Goal: Task Accomplishment & Management: Complete application form

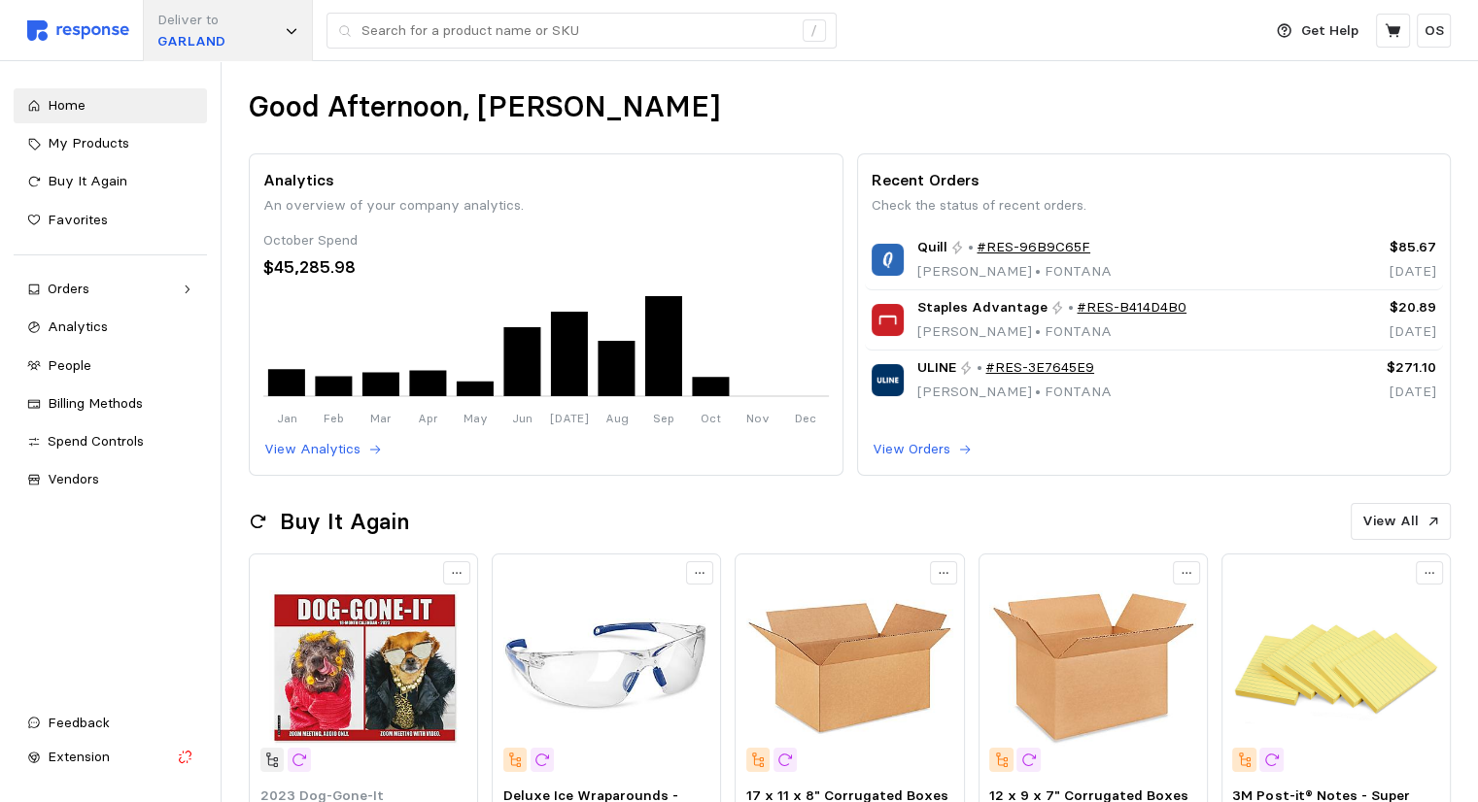
click at [176, 51] on p "GARLAND" at bounding box center [191, 41] width 68 height 21
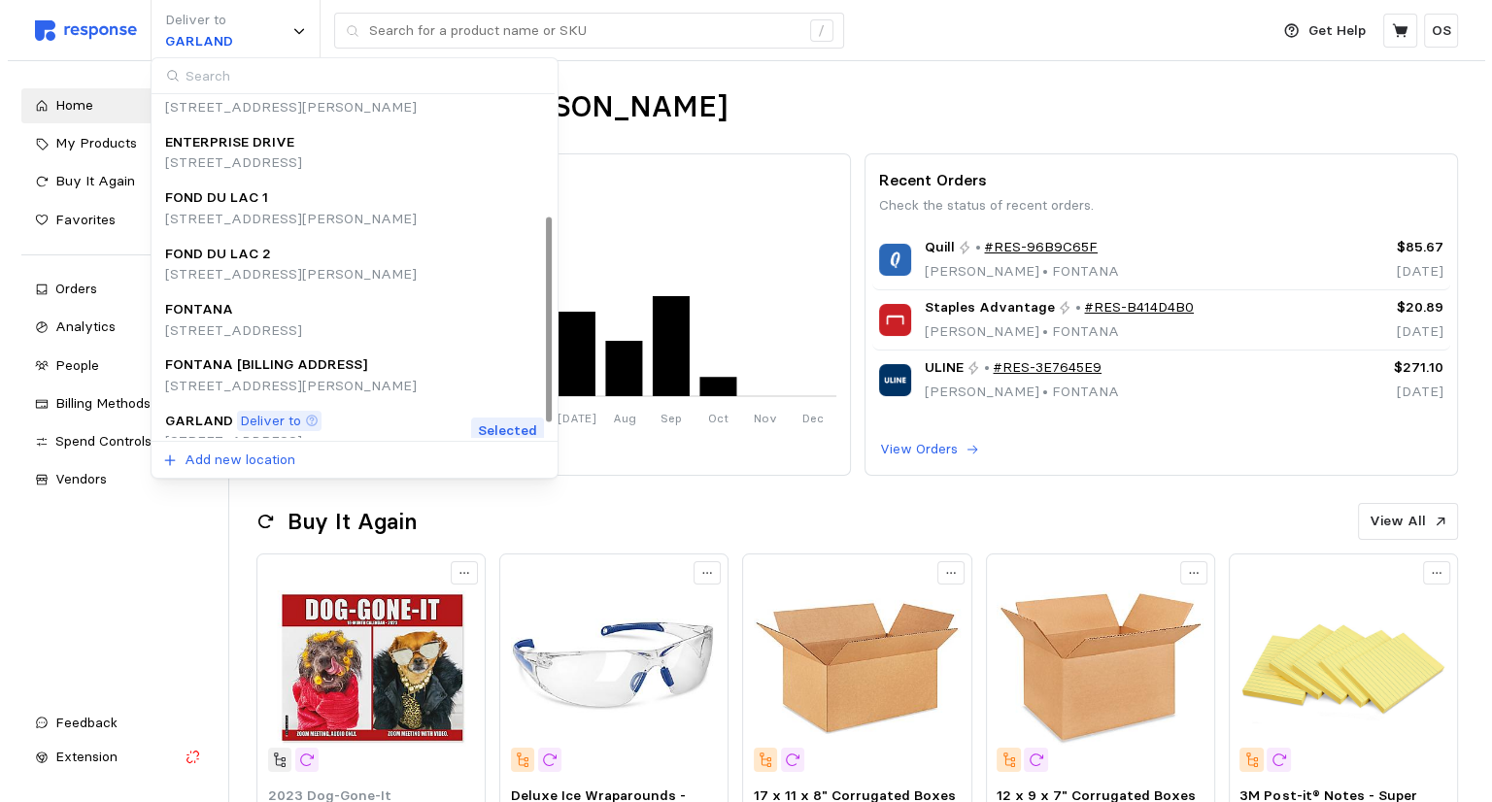
scroll to position [218, 0]
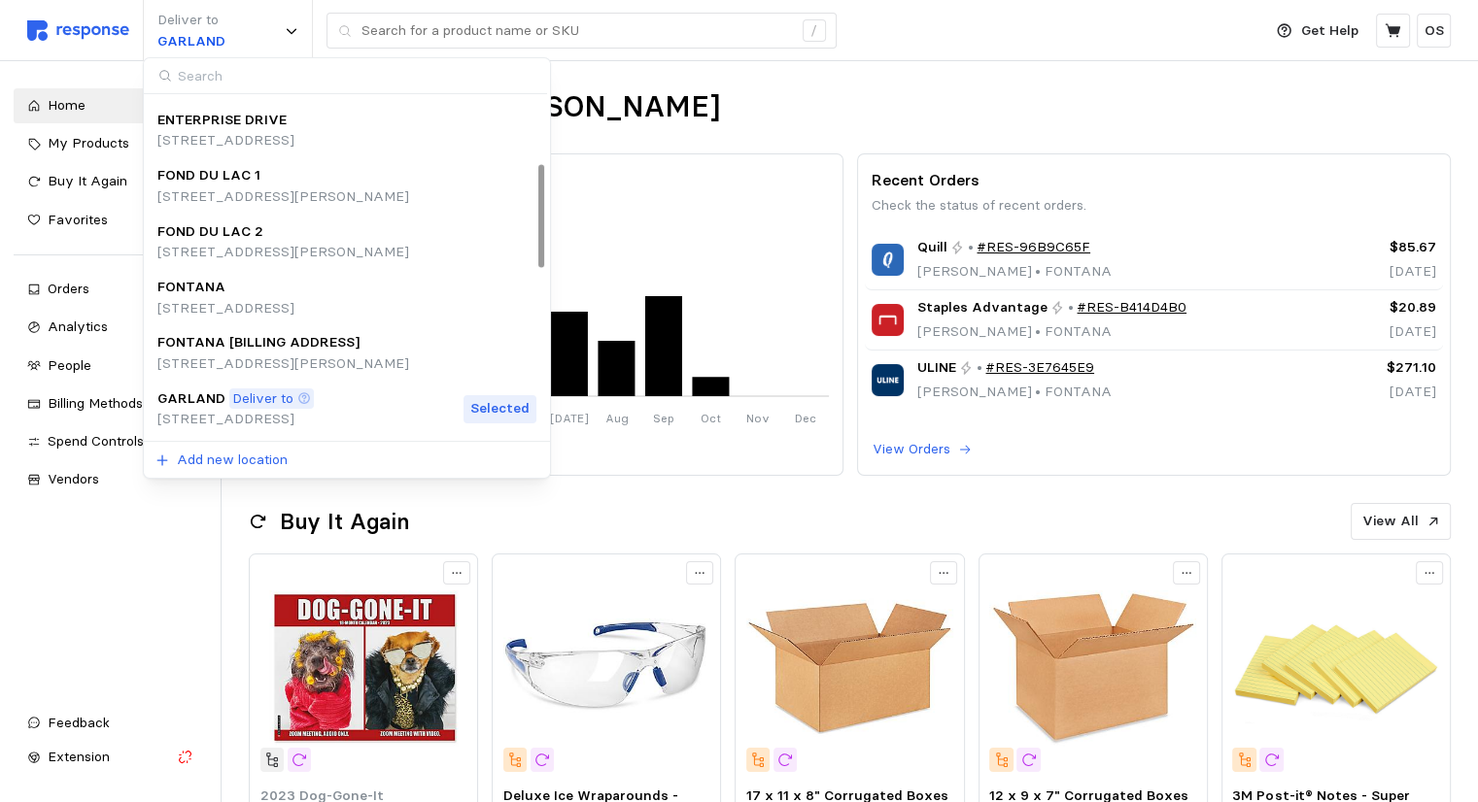
click at [205, 287] on p "FONTANA" at bounding box center [191, 287] width 68 height 21
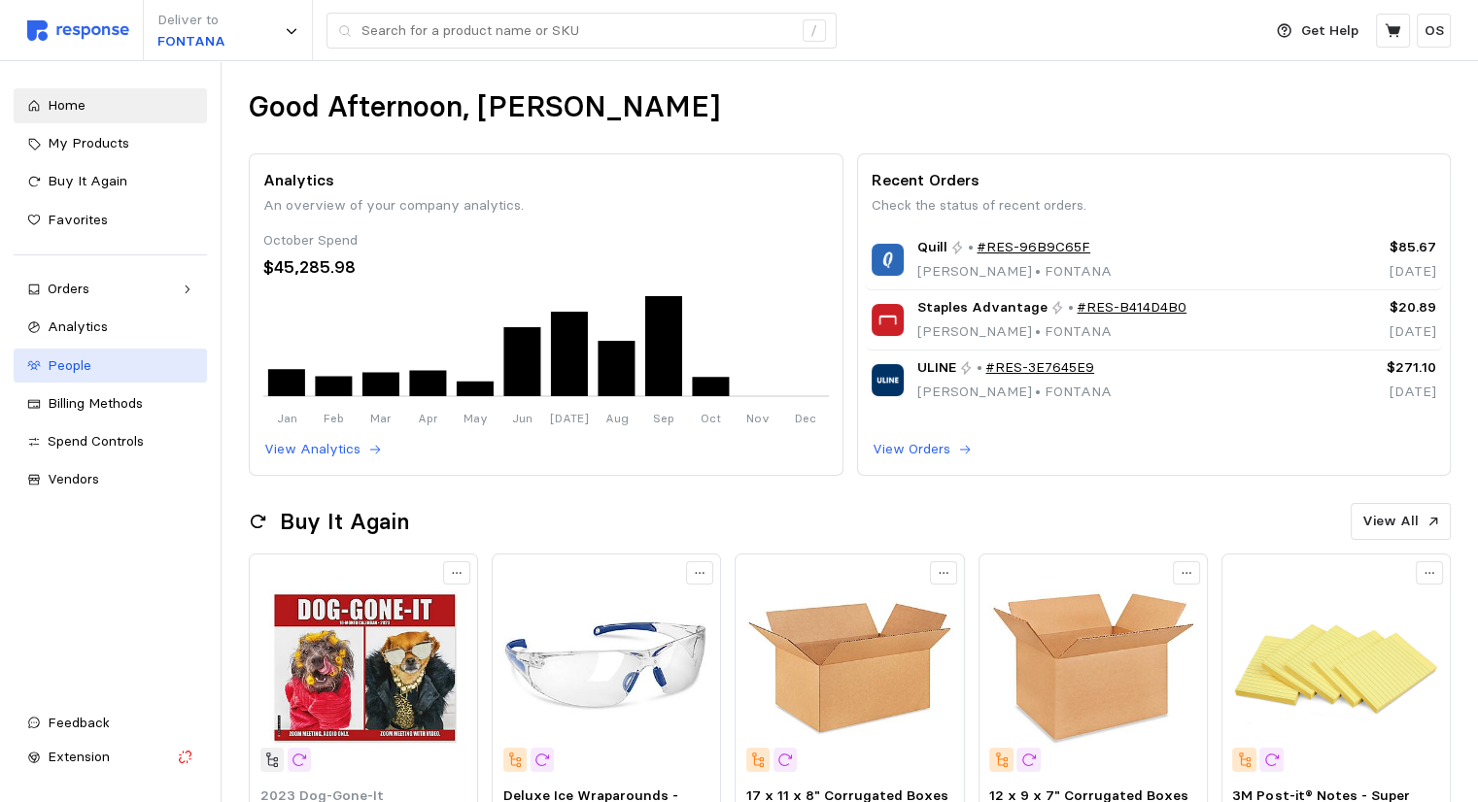
drag, startPoint x: 75, startPoint y: 371, endPoint x: 88, endPoint y: 371, distance: 13.6
click at [75, 371] on span "People" at bounding box center [70, 365] width 44 height 17
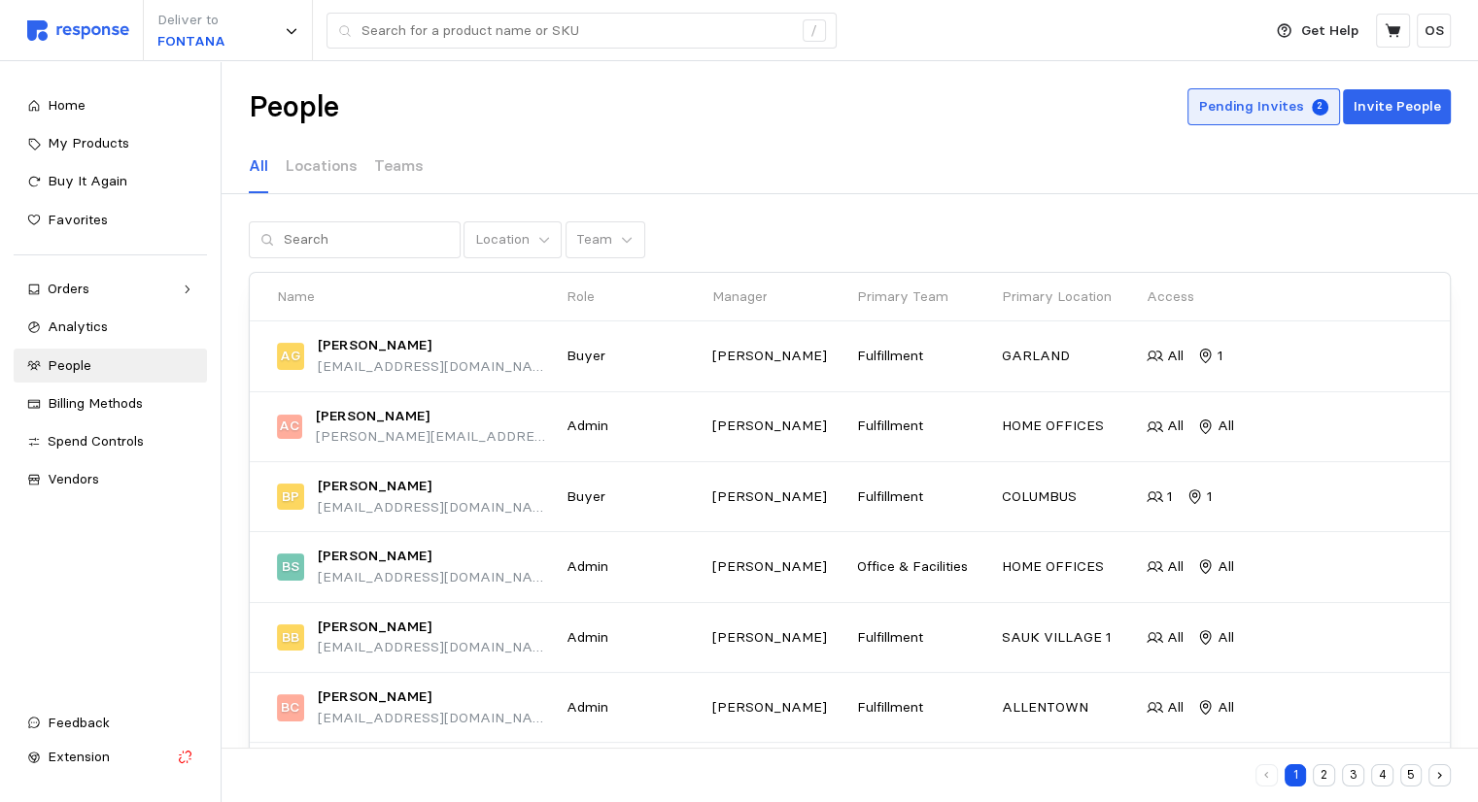
click at [744, 108] on p "Pending Invites" at bounding box center [1251, 106] width 105 height 21
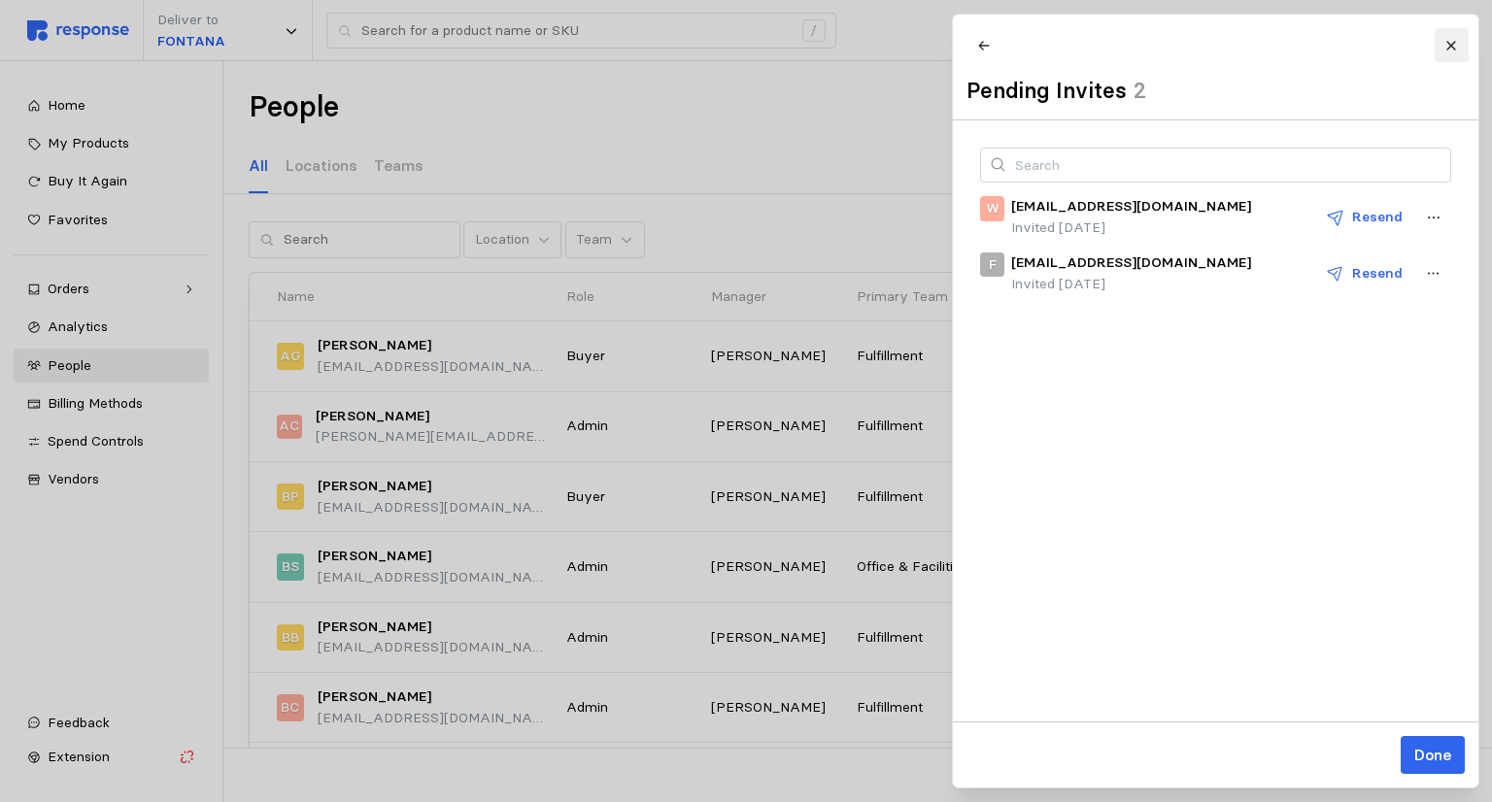
click at [744, 46] on icon at bounding box center [1452, 46] width 14 height 14
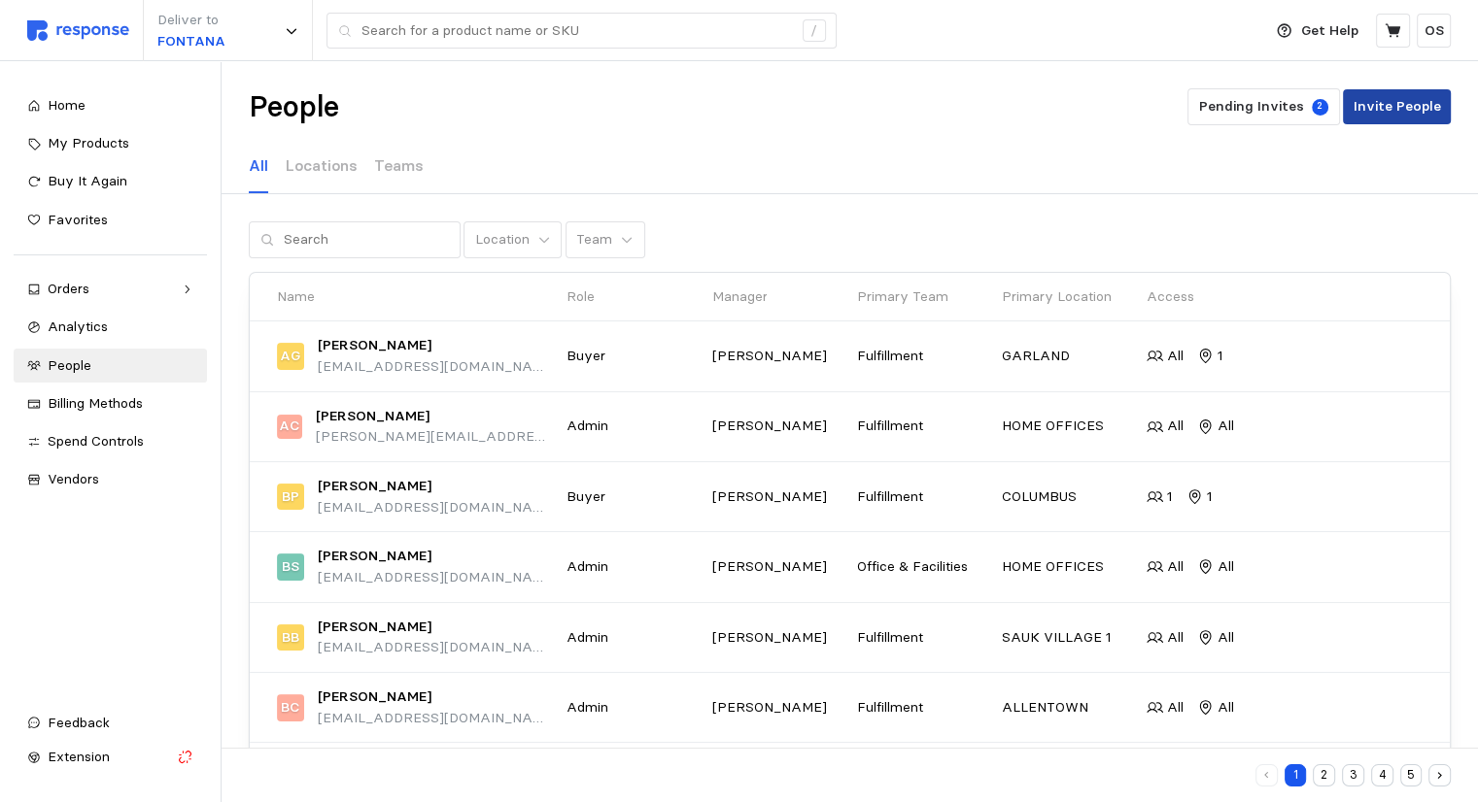
click at [744, 110] on p "Invite People" at bounding box center [1396, 106] width 87 height 21
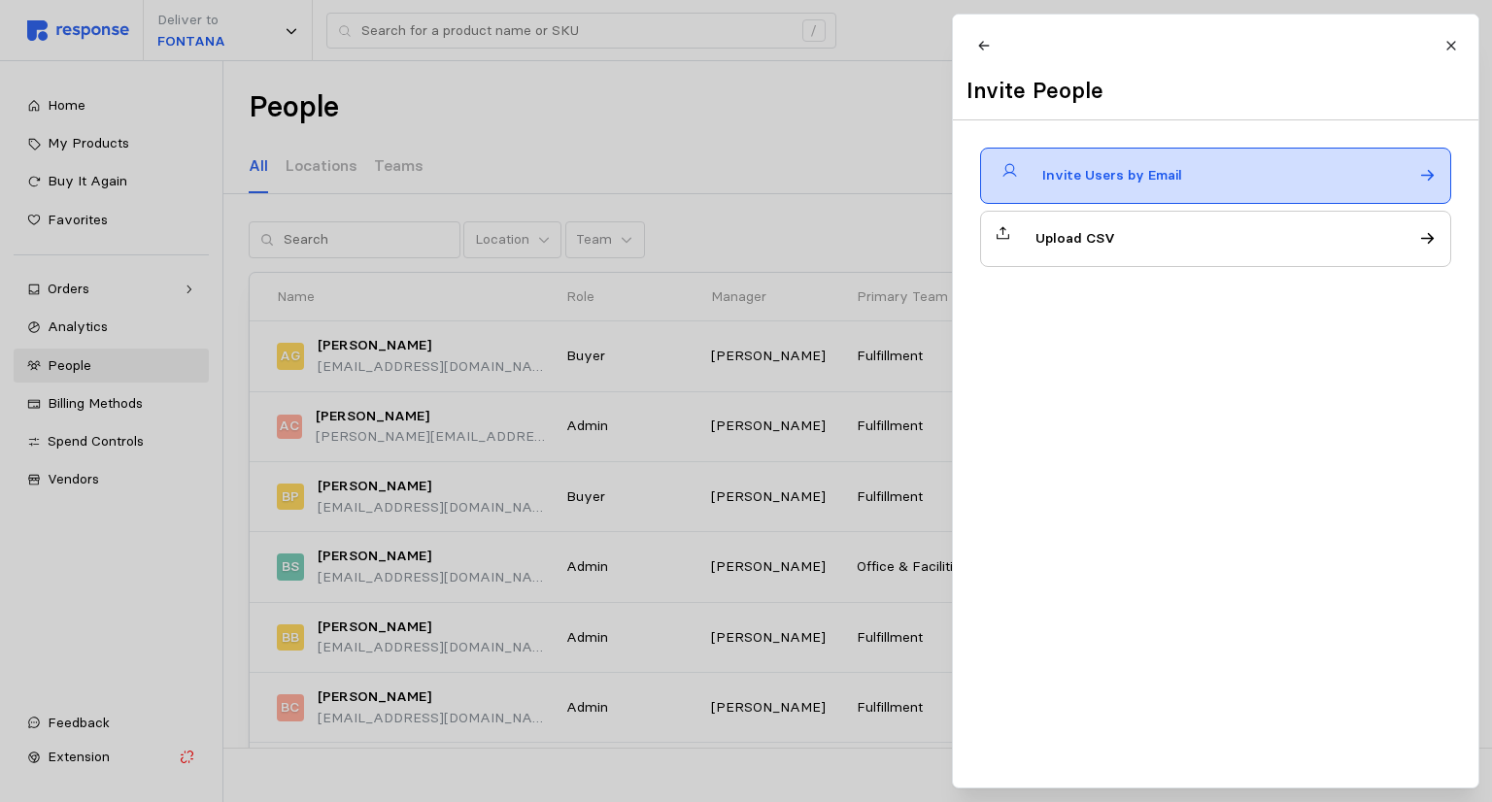
click at [744, 187] on div "Invite Users by Email" at bounding box center [1215, 176] width 471 height 56
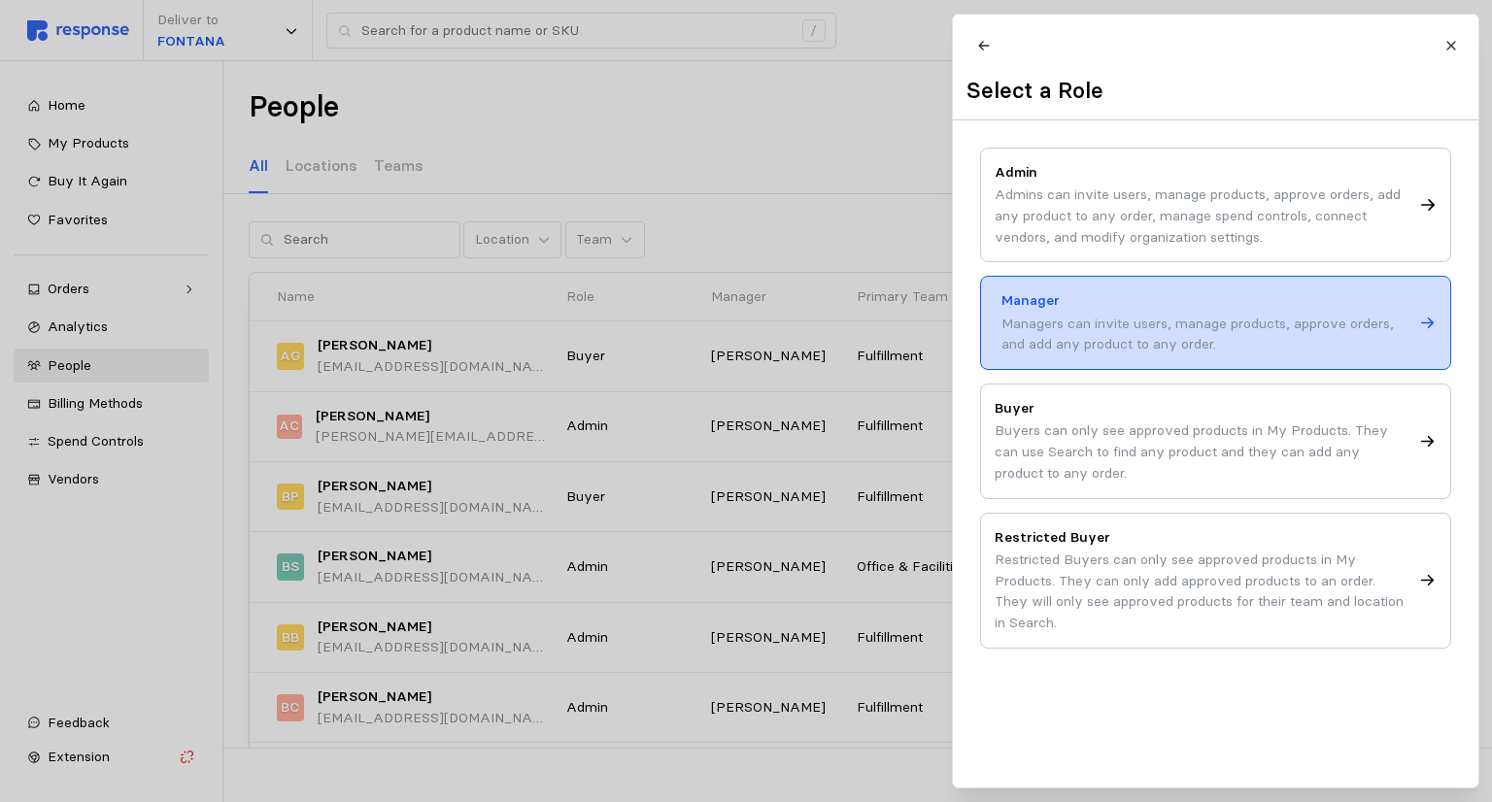
click at [744, 354] on div "Managers can invite users, manage products, approve orders, and add any product…" at bounding box center [1207, 335] width 411 height 42
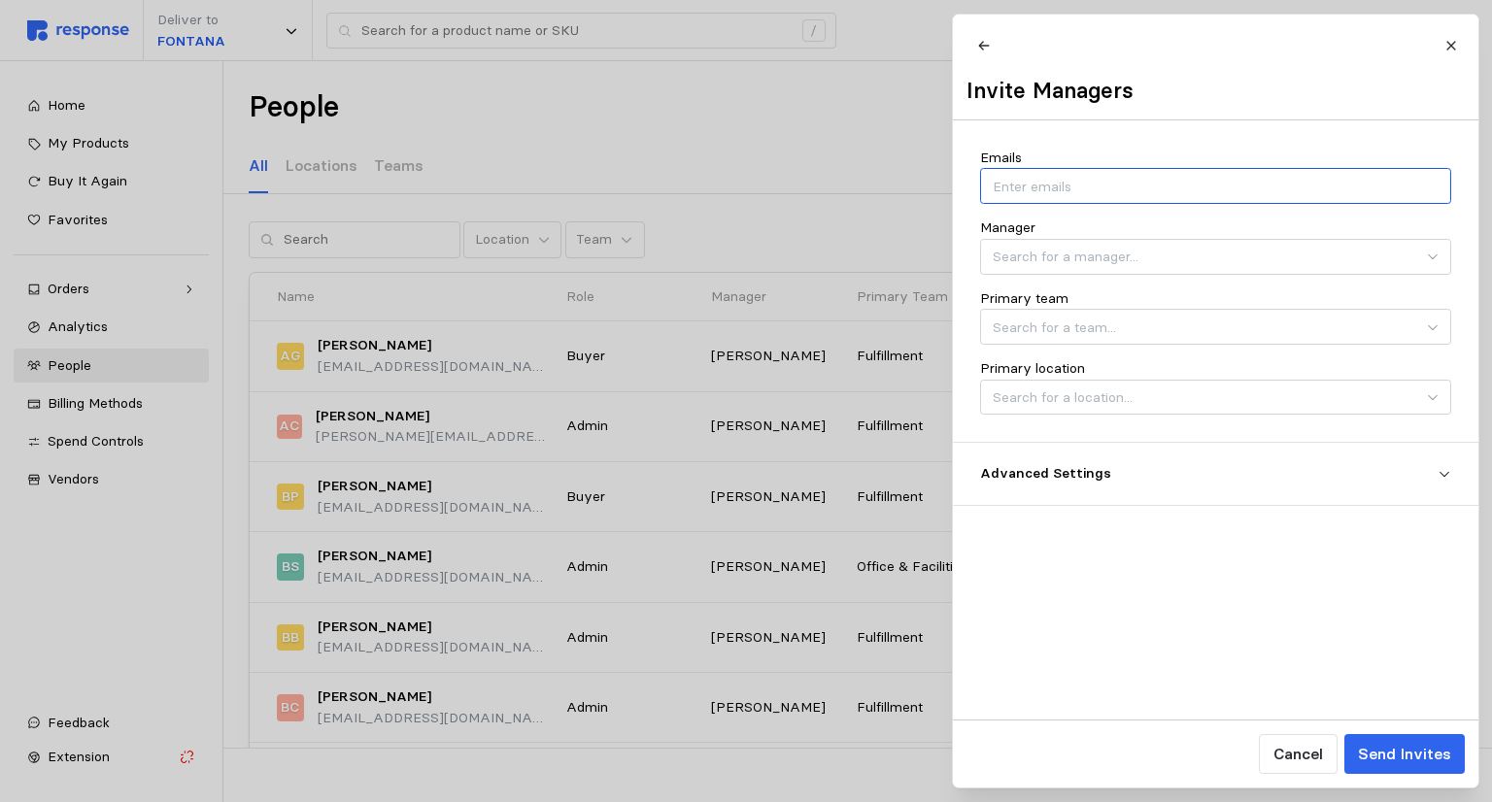
click at [744, 191] on input "Emails" at bounding box center [1215, 186] width 445 height 21
type input "[EMAIL_ADDRESS][DOMAIN_NAME]"
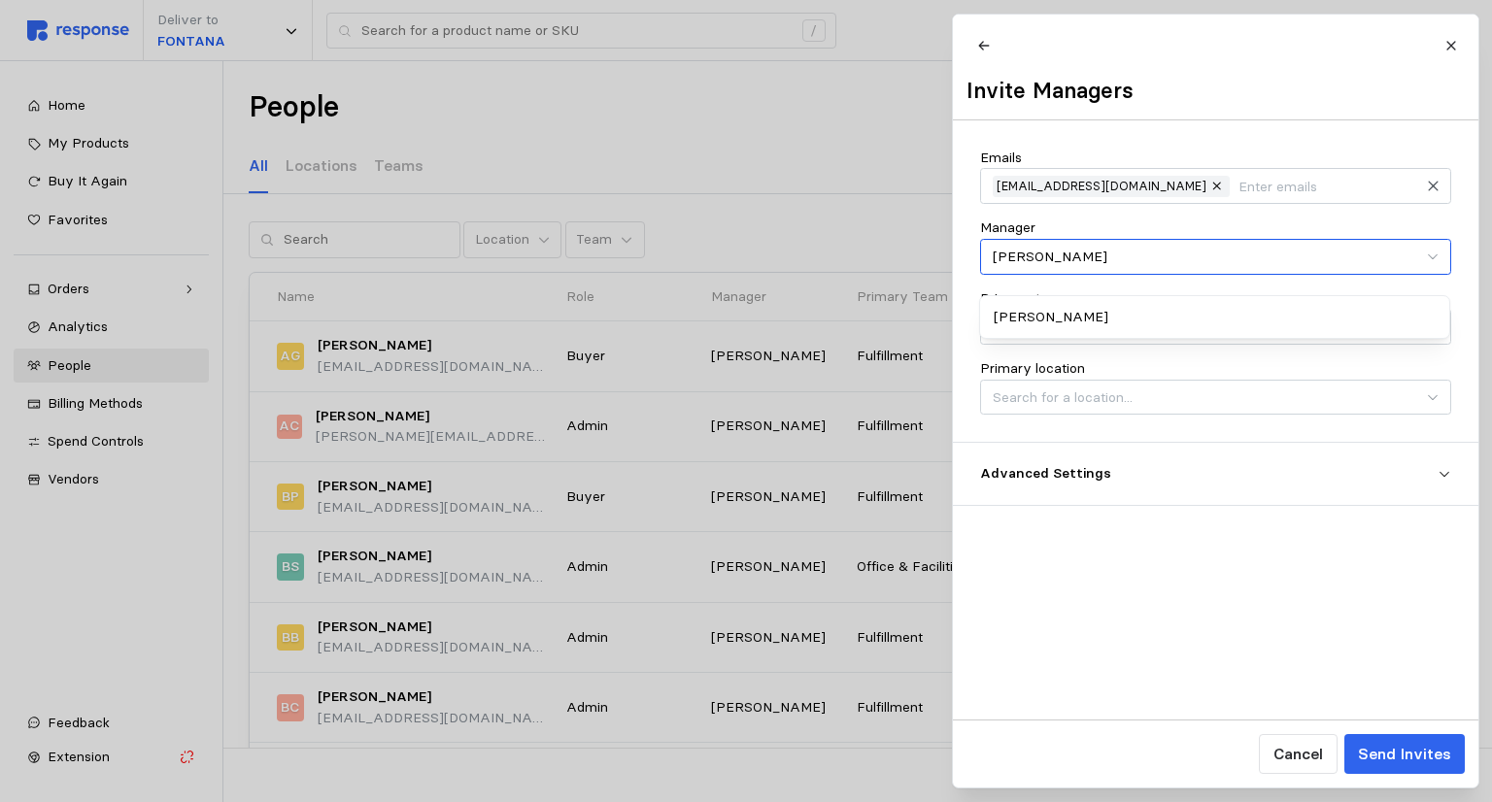
click at [744, 317] on div "[PERSON_NAME]" at bounding box center [1215, 317] width 462 height 35
type input "[PERSON_NAME]"
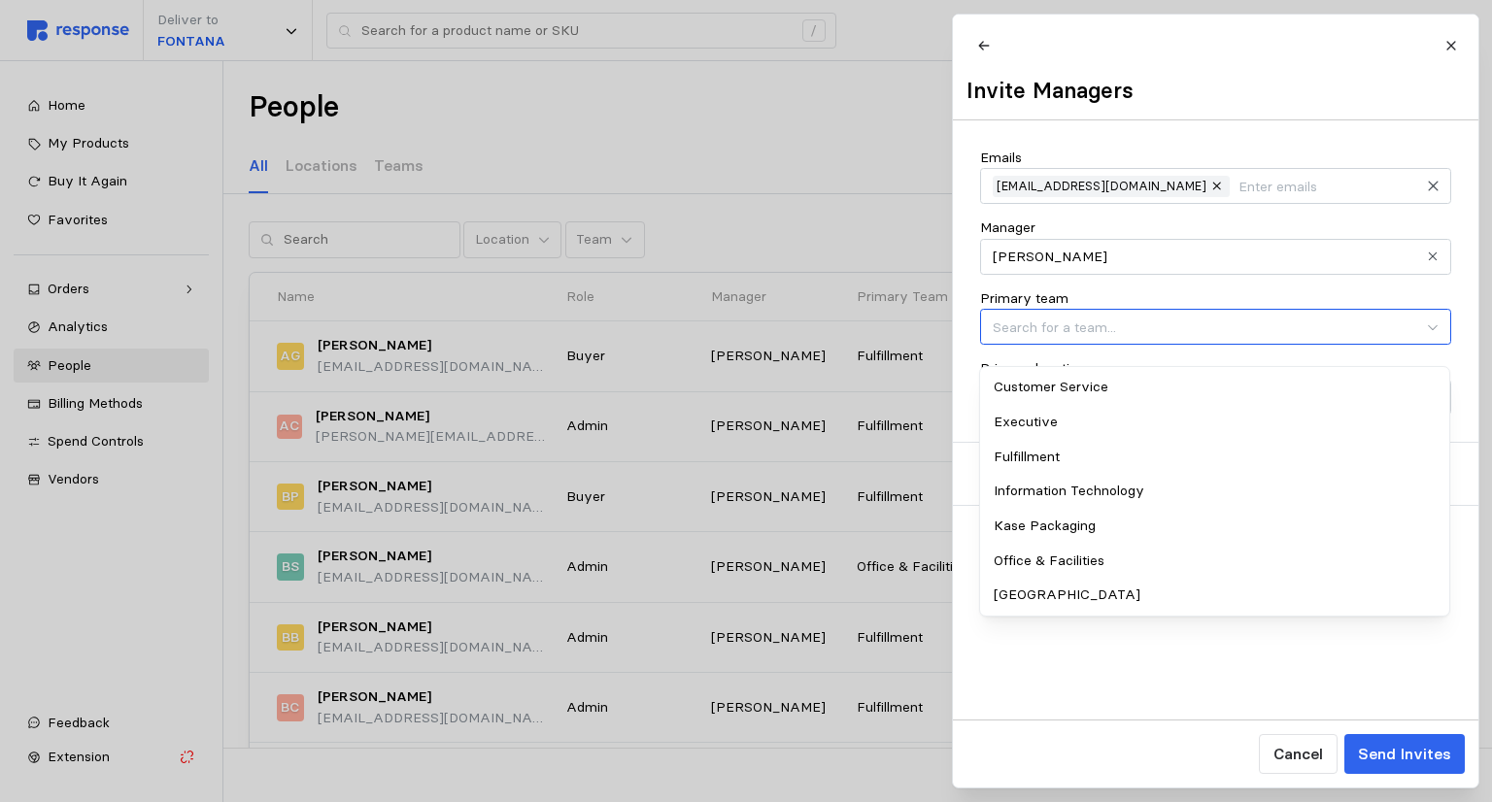
click at [744, 339] on input "Primary team" at bounding box center [1215, 327] width 471 height 36
click at [744, 449] on div "Fulfillment" at bounding box center [1215, 457] width 462 height 35
type input "Fulfillment"
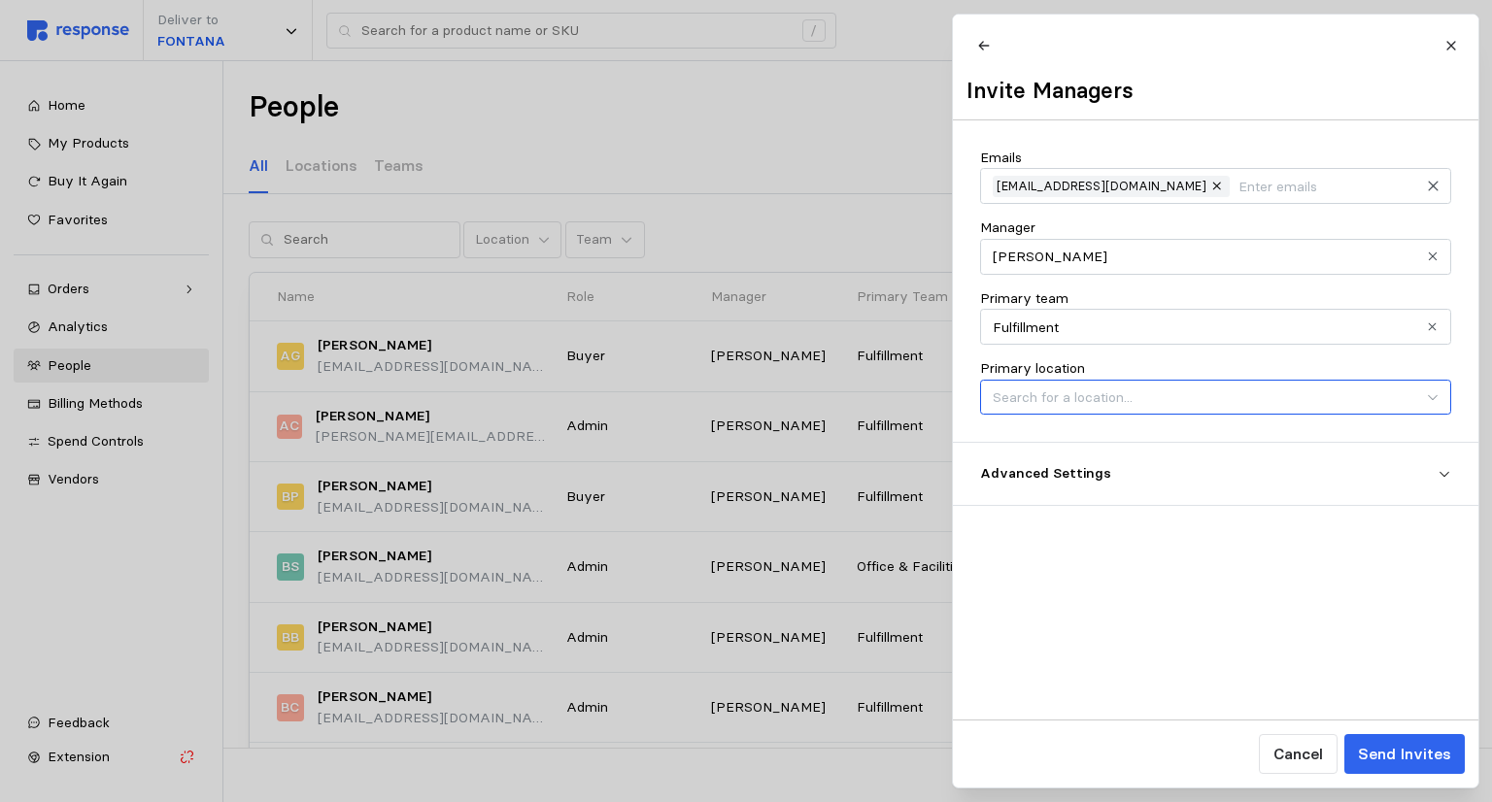
click at [744, 415] on input "Primary location" at bounding box center [1215, 398] width 471 height 36
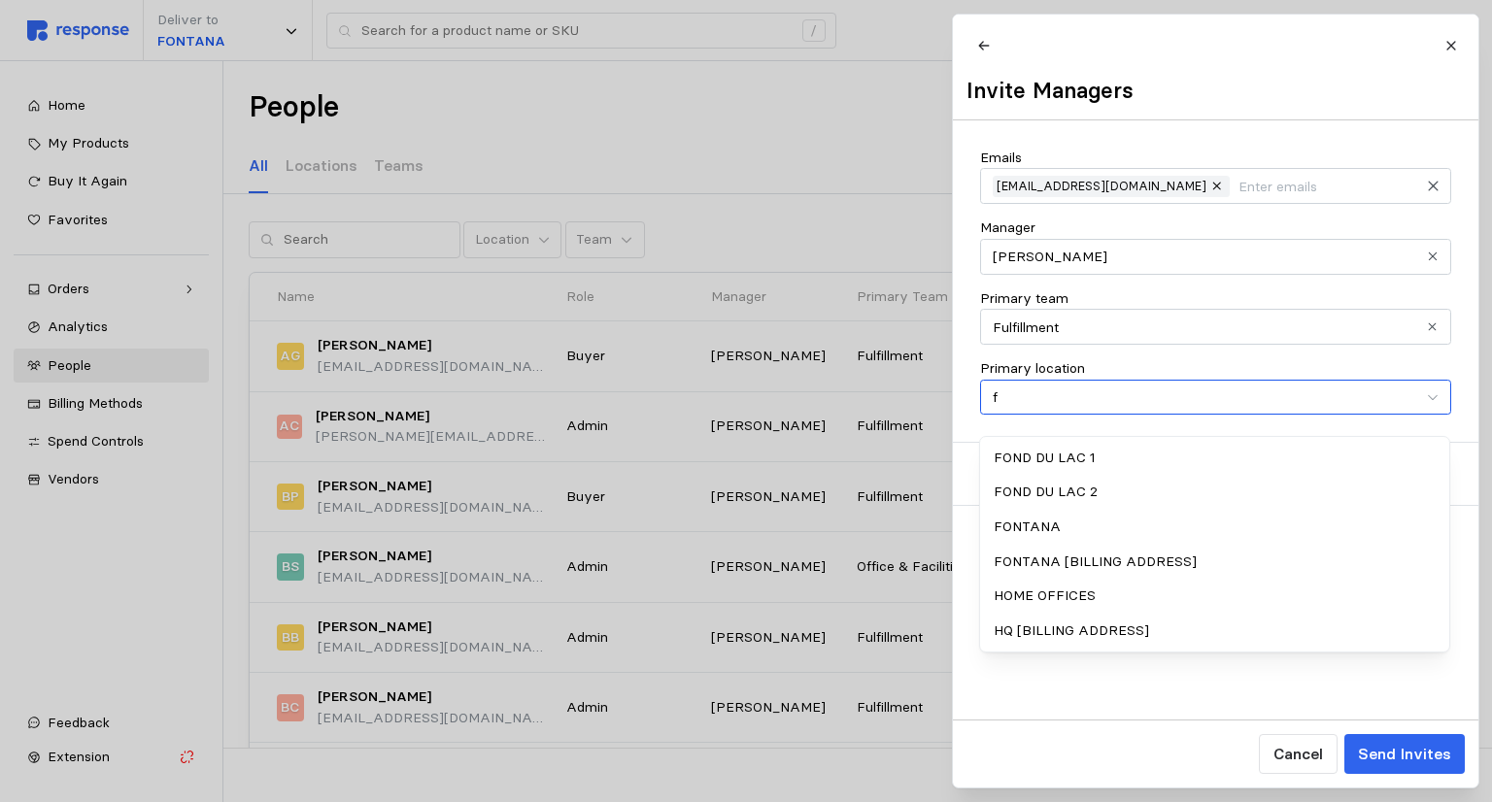
click at [744, 525] on div "FONTANA" at bounding box center [1215, 527] width 462 height 35
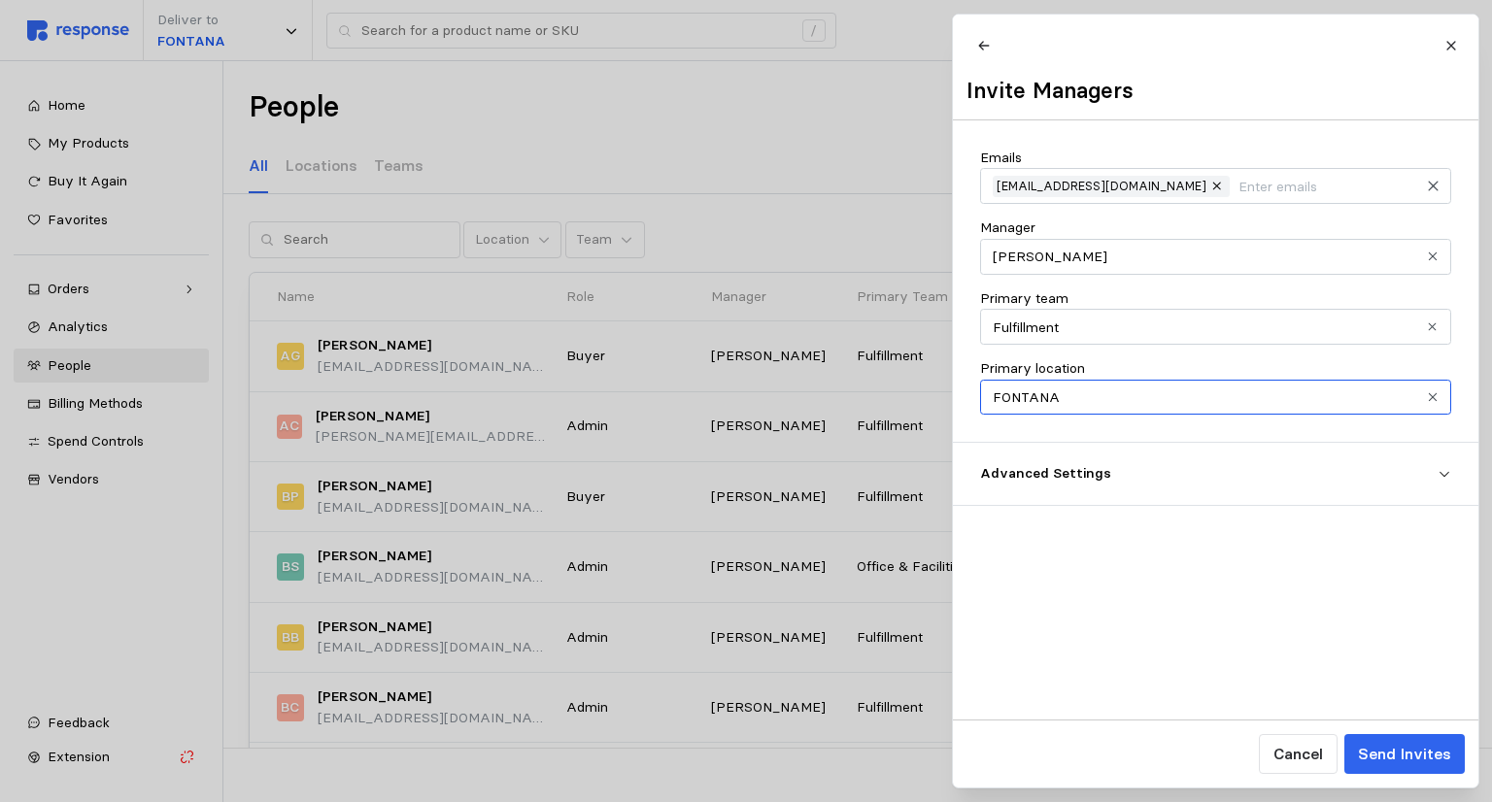
type input "FONTANA"
click at [744, 483] on p "Advanced Settings" at bounding box center [1209, 473] width 458 height 21
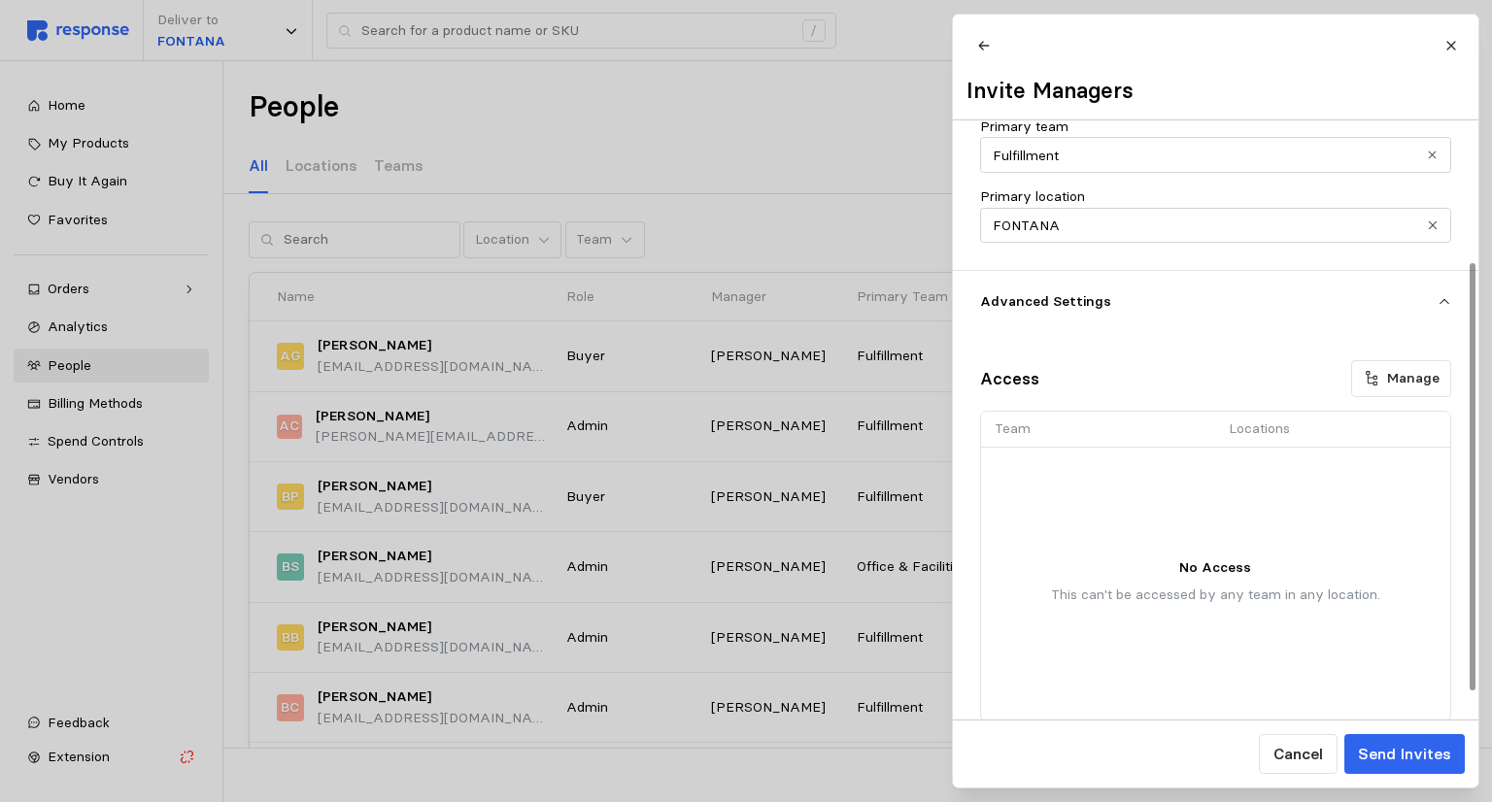
scroll to position [194, 0]
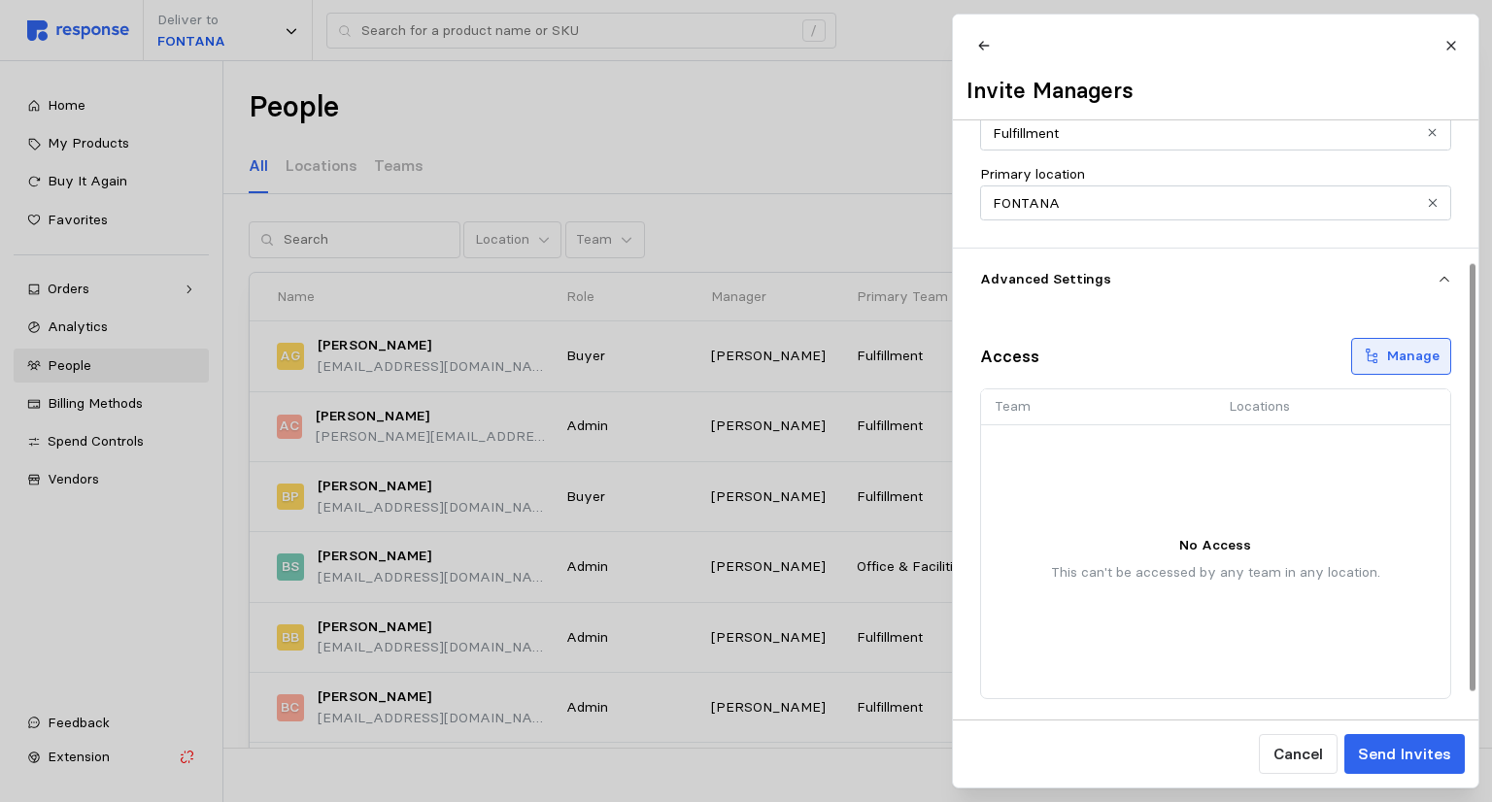
click at [744, 367] on p "Manage" at bounding box center [1413, 356] width 52 height 21
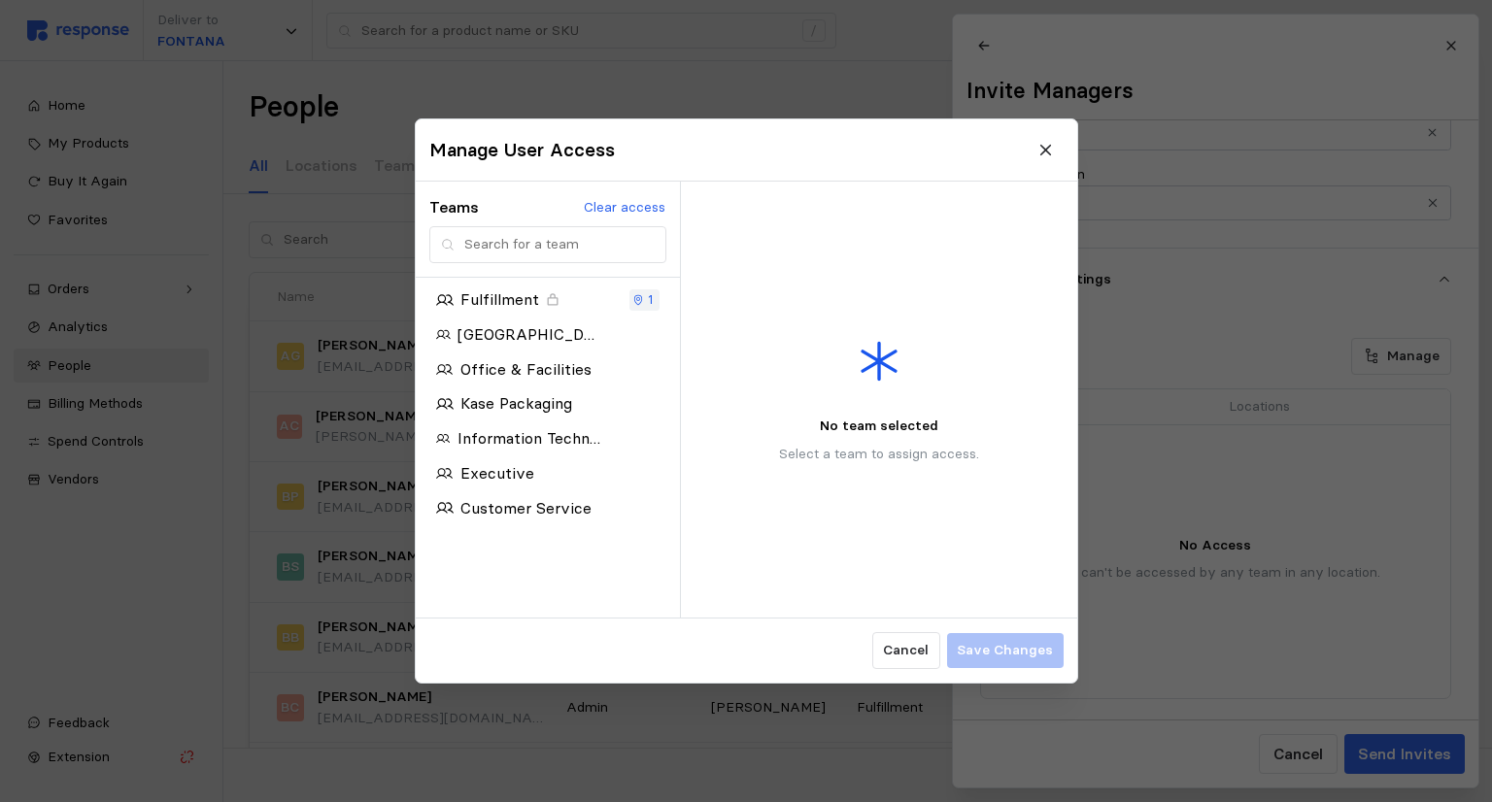
click at [744, 150] on header "Manage User Access" at bounding box center [747, 150] width 662 height 62
click at [744, 153] on icon at bounding box center [1046, 150] width 17 height 17
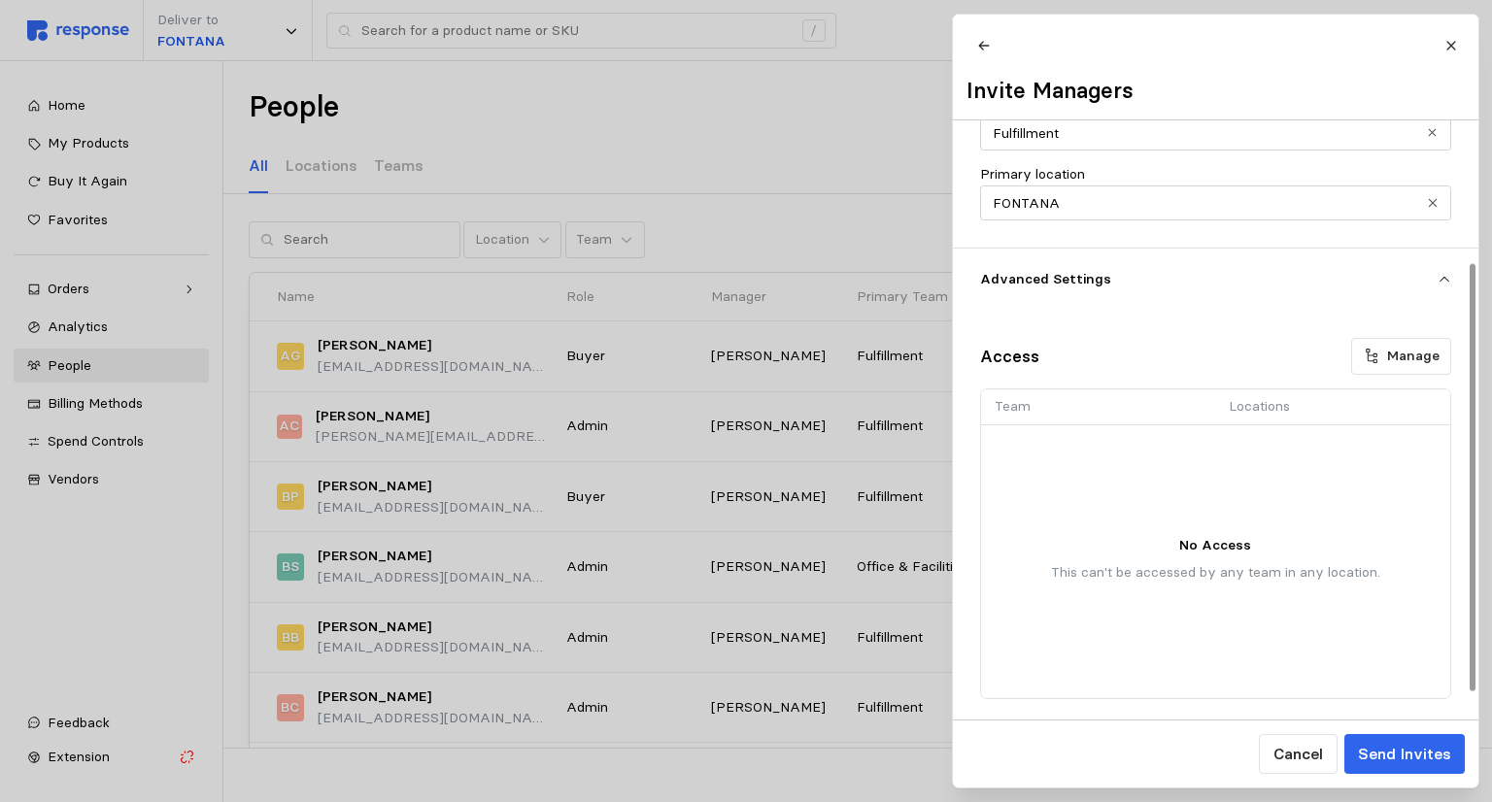
click at [744, 289] on p "Advanced Settings" at bounding box center [1209, 279] width 458 height 21
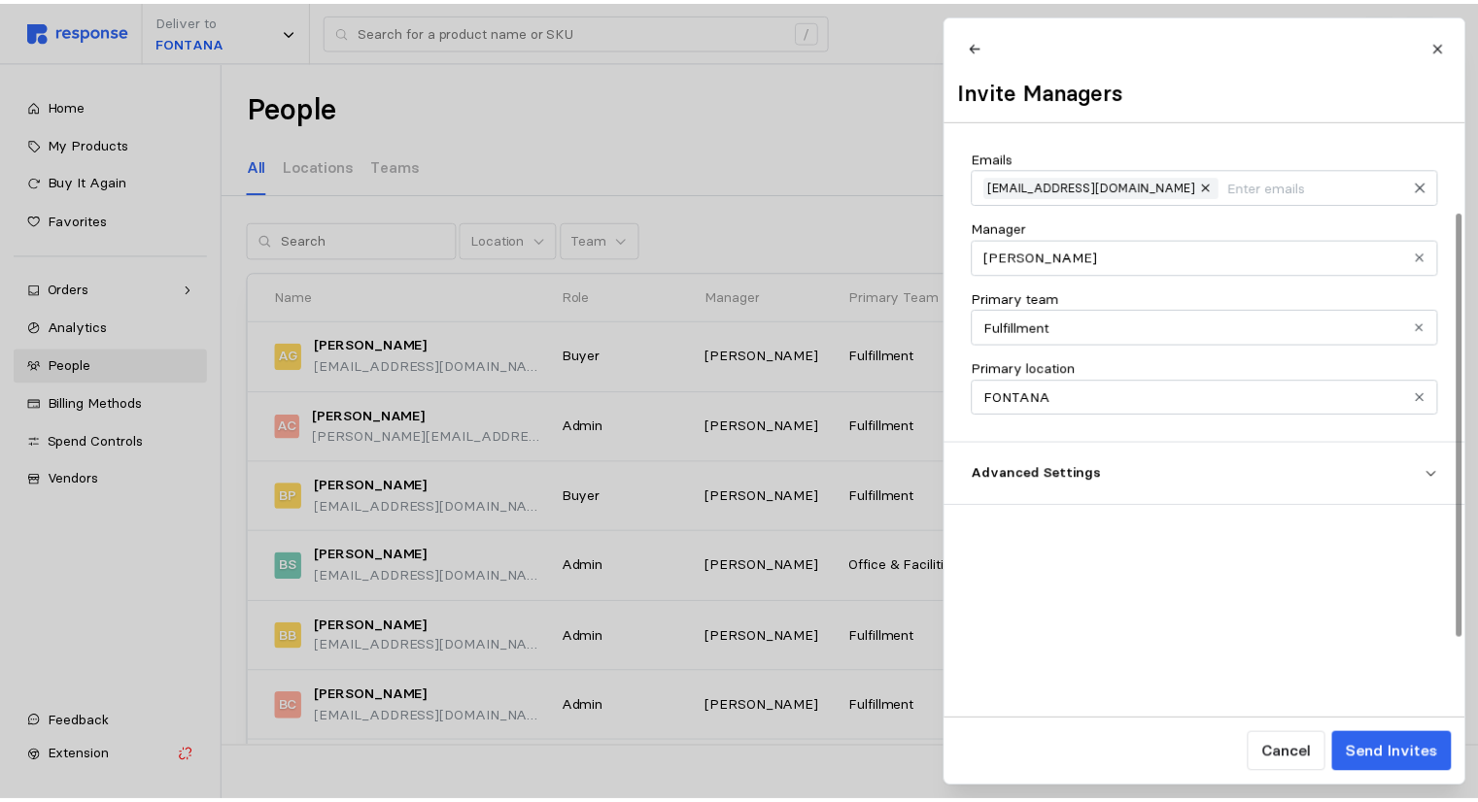
scroll to position [0, 0]
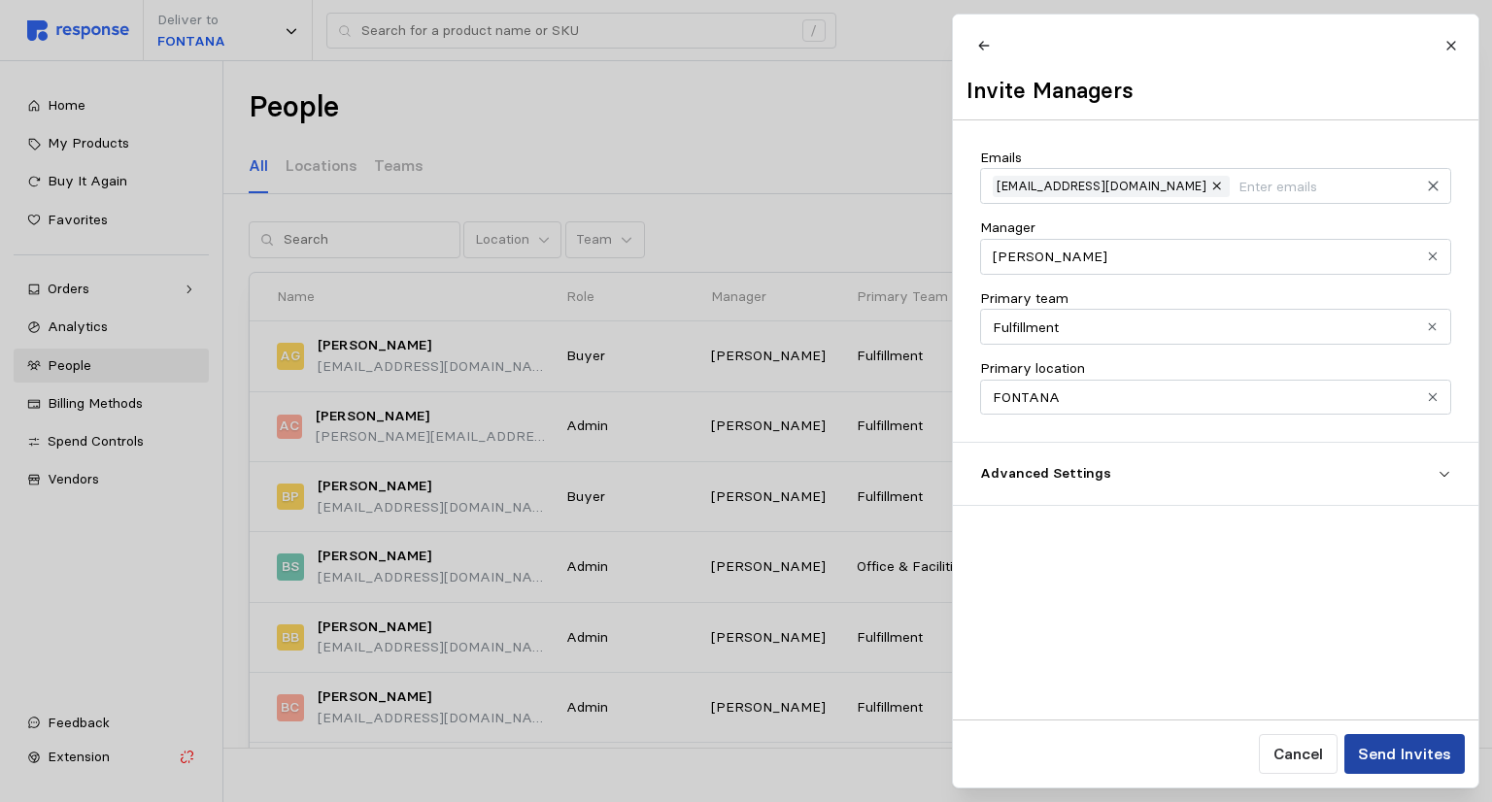
click at [744, 751] on p "Send Invites" at bounding box center [1403, 754] width 93 height 24
click at [744, 43] on icon at bounding box center [1450, 45] width 9 height 9
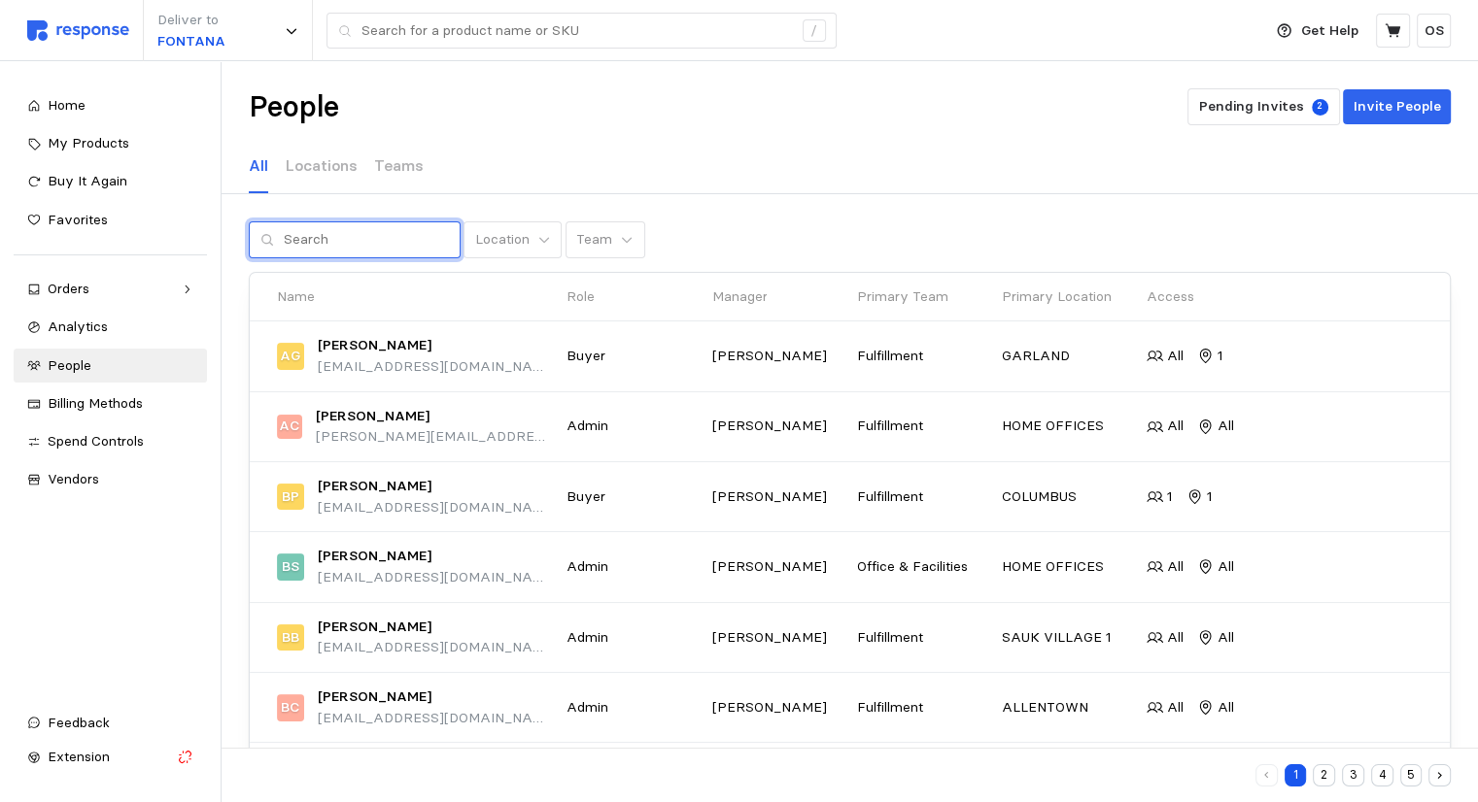
click at [361, 247] on input "text" at bounding box center [366, 239] width 165 height 35
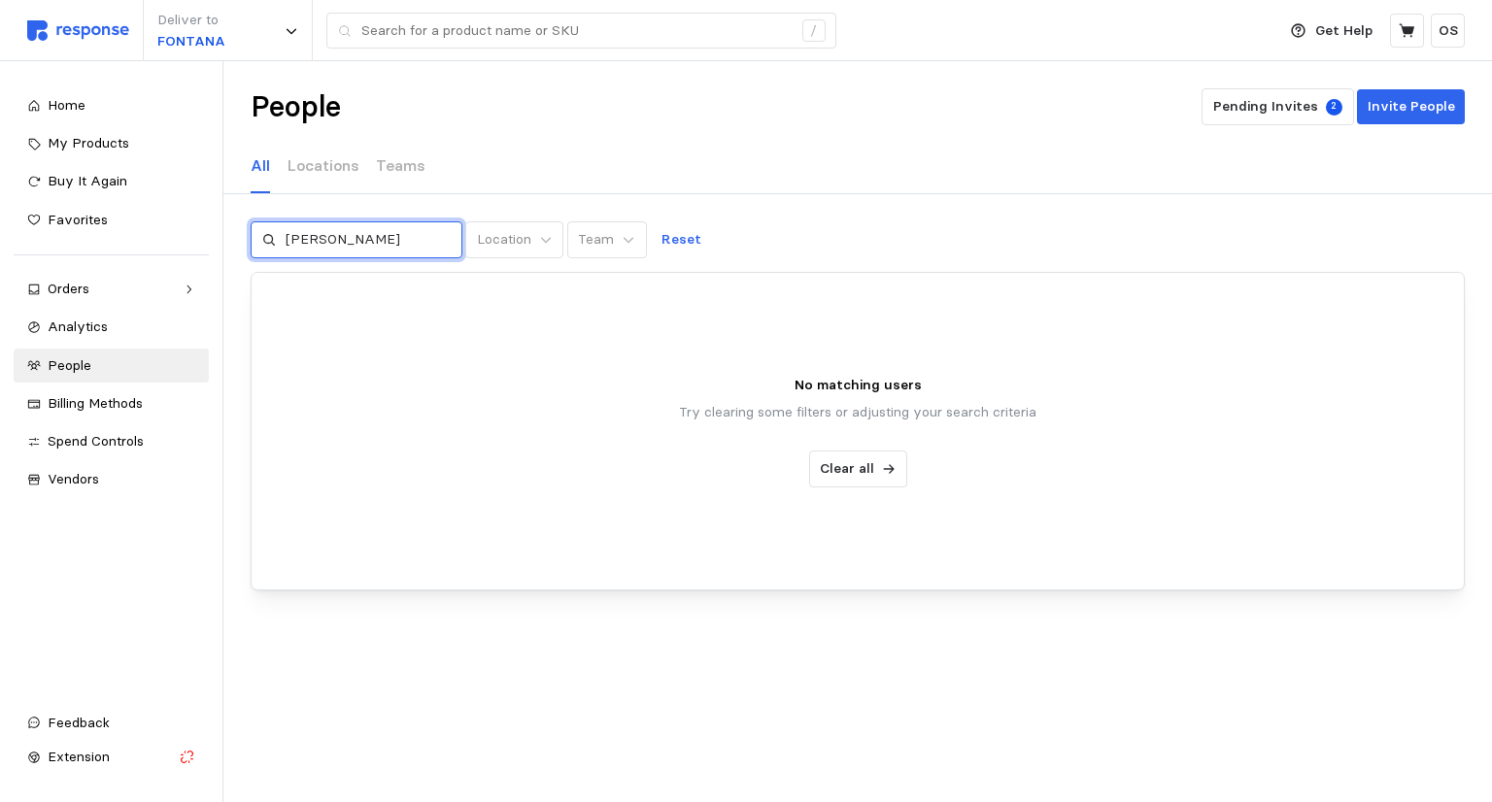
type input "[PERSON_NAME]"
click at [672, 234] on p "Reset" at bounding box center [682, 239] width 40 height 21
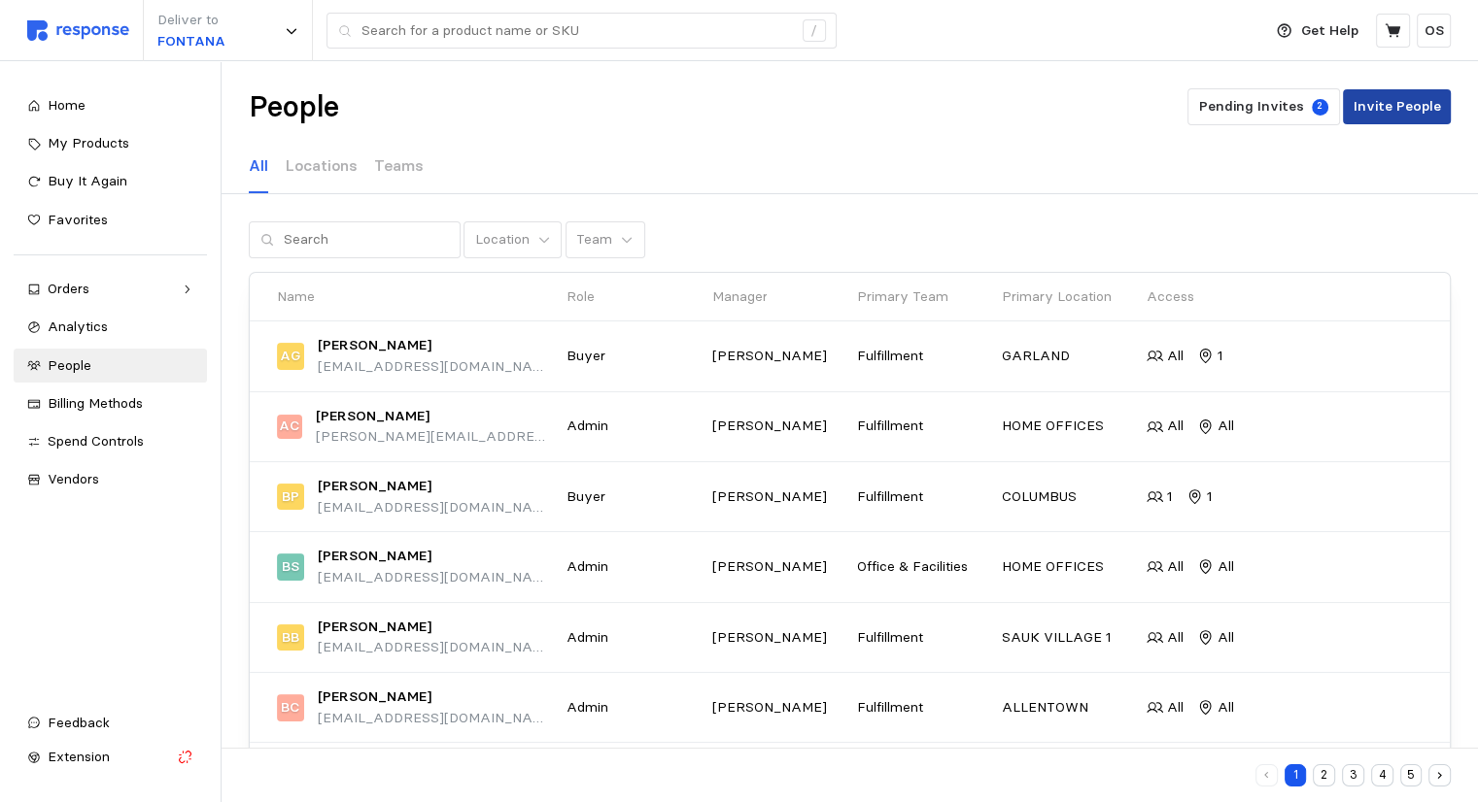
click at [744, 102] on p "Invite People" at bounding box center [1396, 106] width 87 height 21
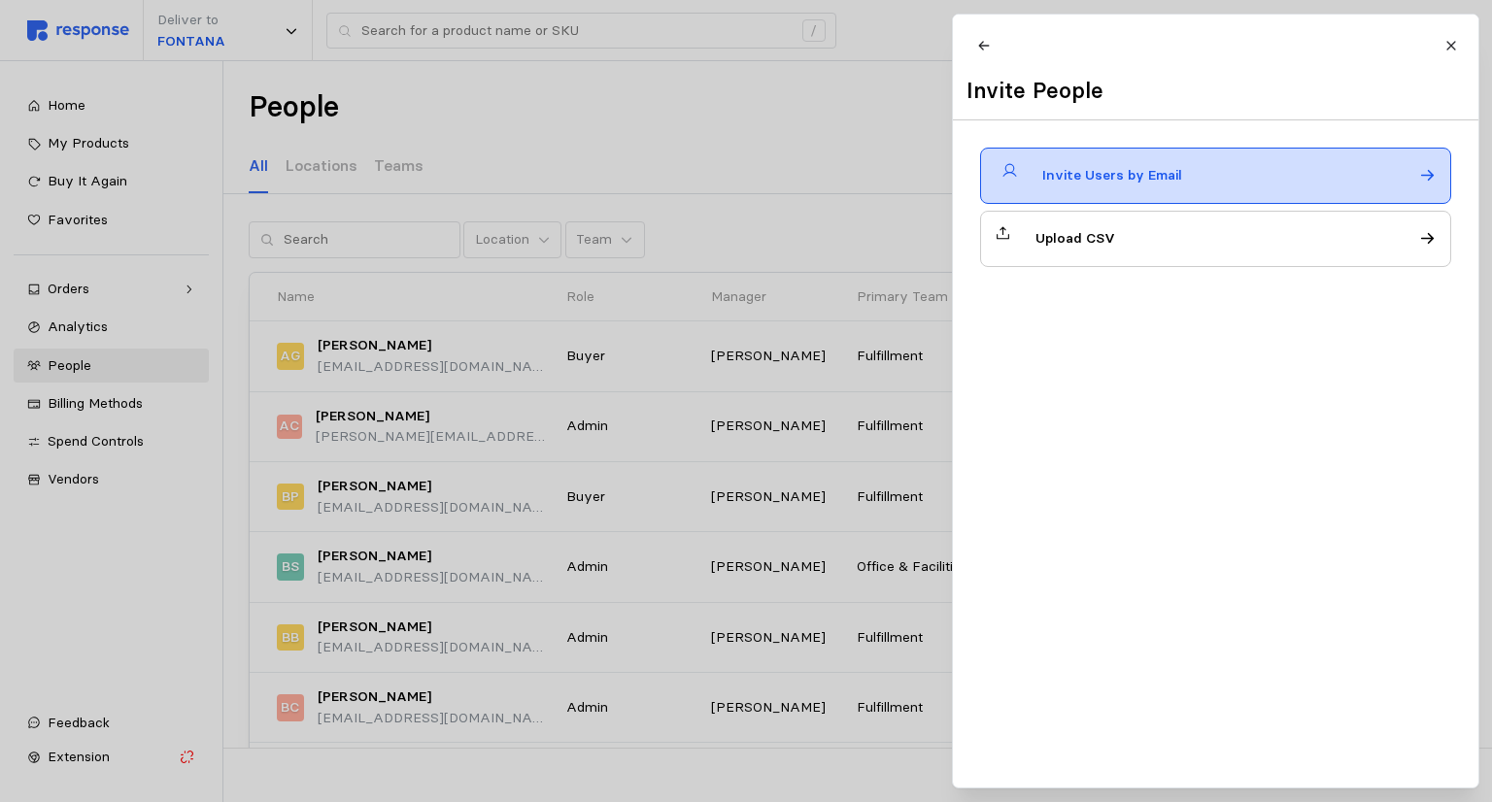
click at [744, 193] on div "Invite Users by Email" at bounding box center [1215, 176] width 471 height 56
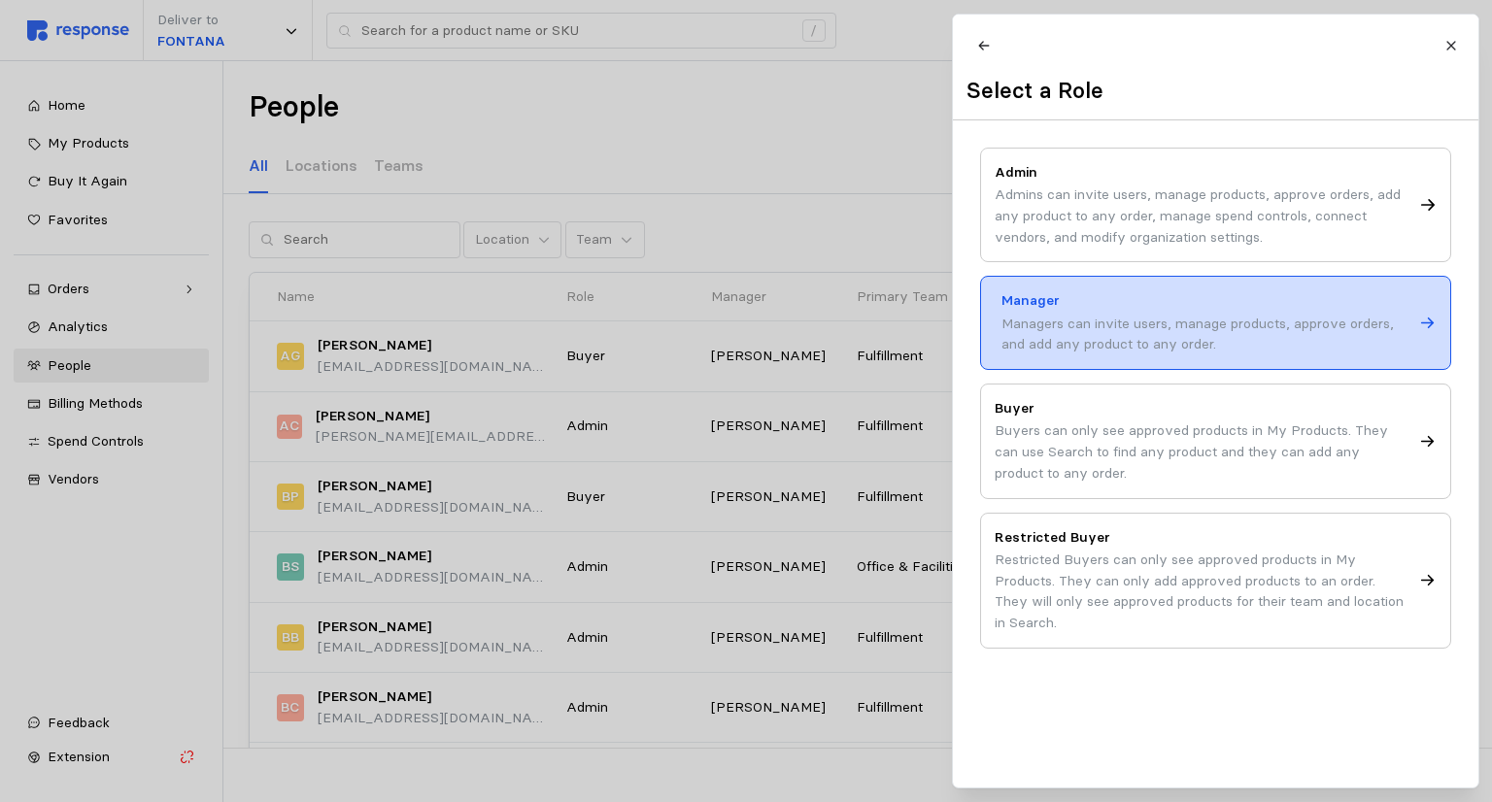
click at [744, 334] on div "Managers can invite users, manage products, approve orders, and add any product…" at bounding box center [1207, 335] width 411 height 42
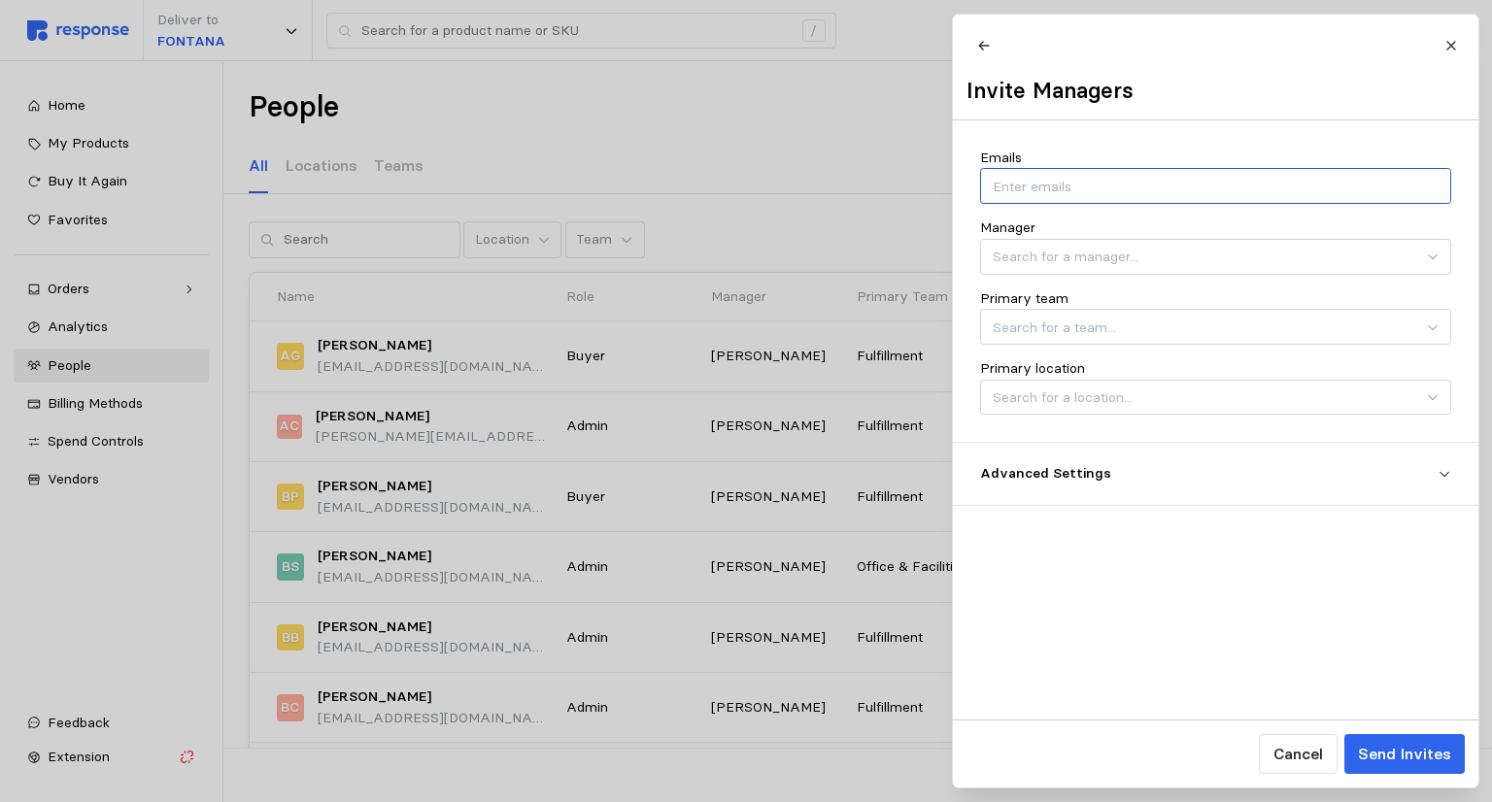
click at [744, 197] on input "Emails" at bounding box center [1215, 186] width 445 height 21
type input "[EMAIL_ADDRESS][DOMAIN_NAME]"
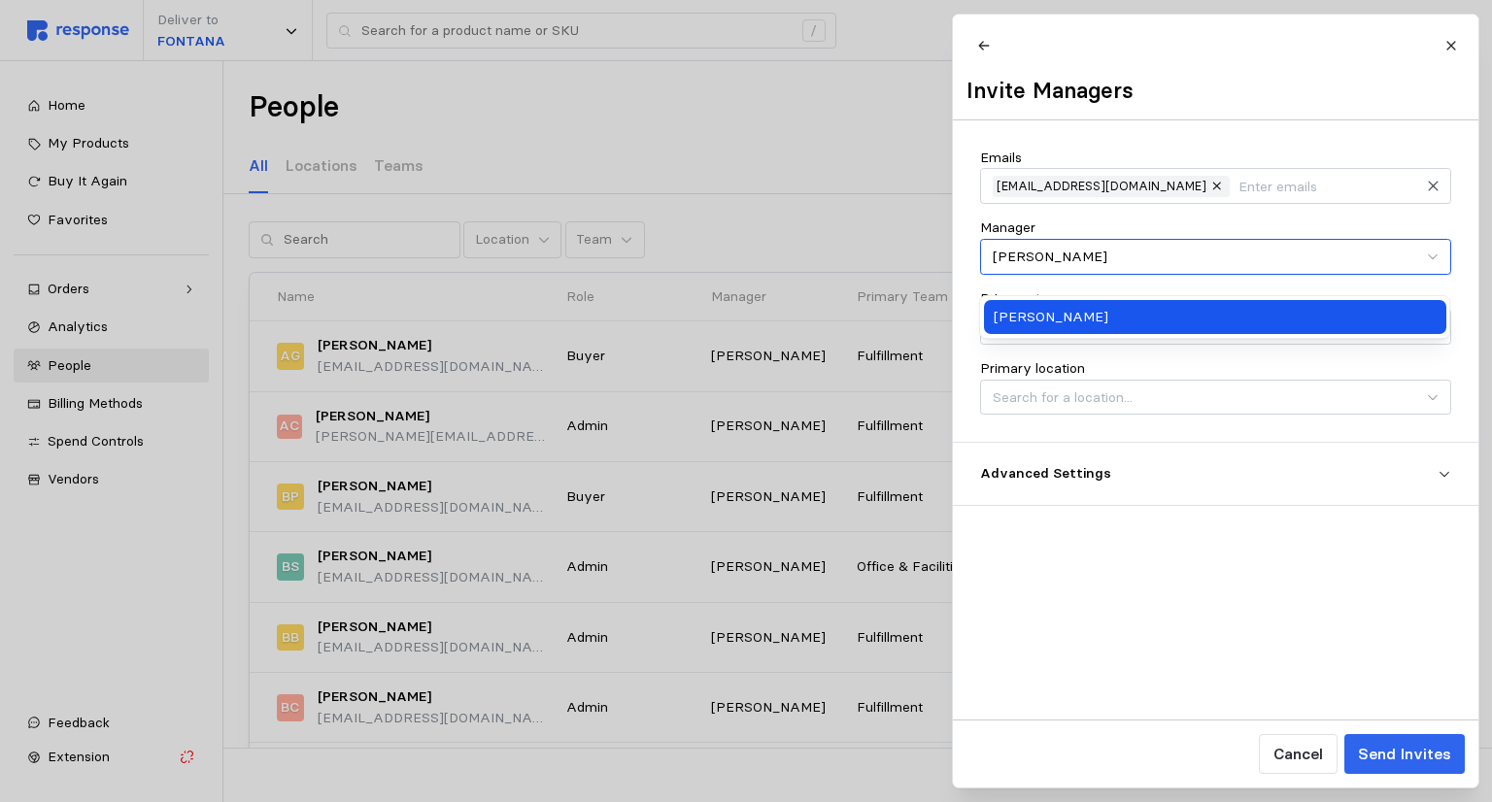
type input "[PERSON_NAME]"
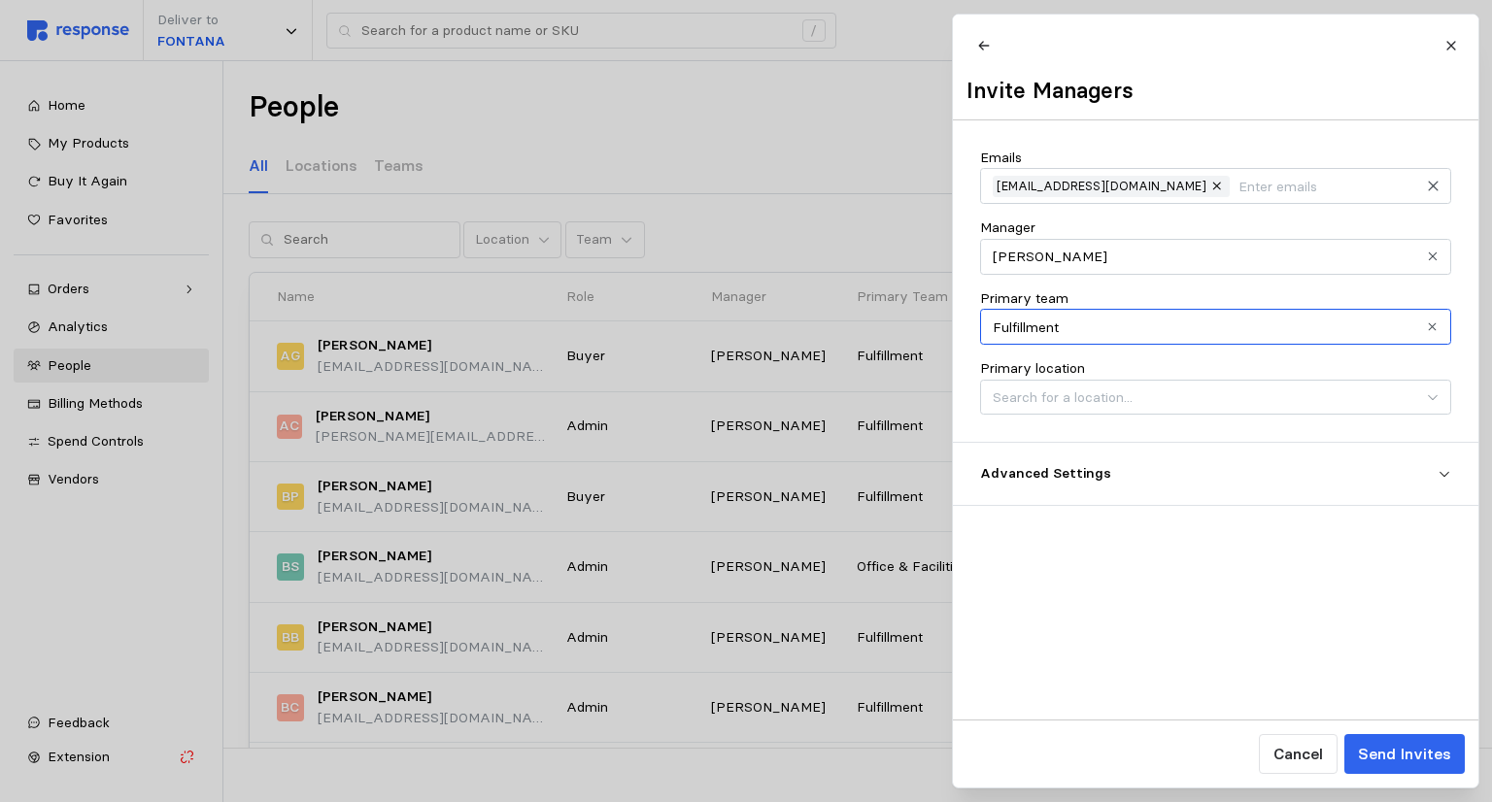
type input "Fulfillment"
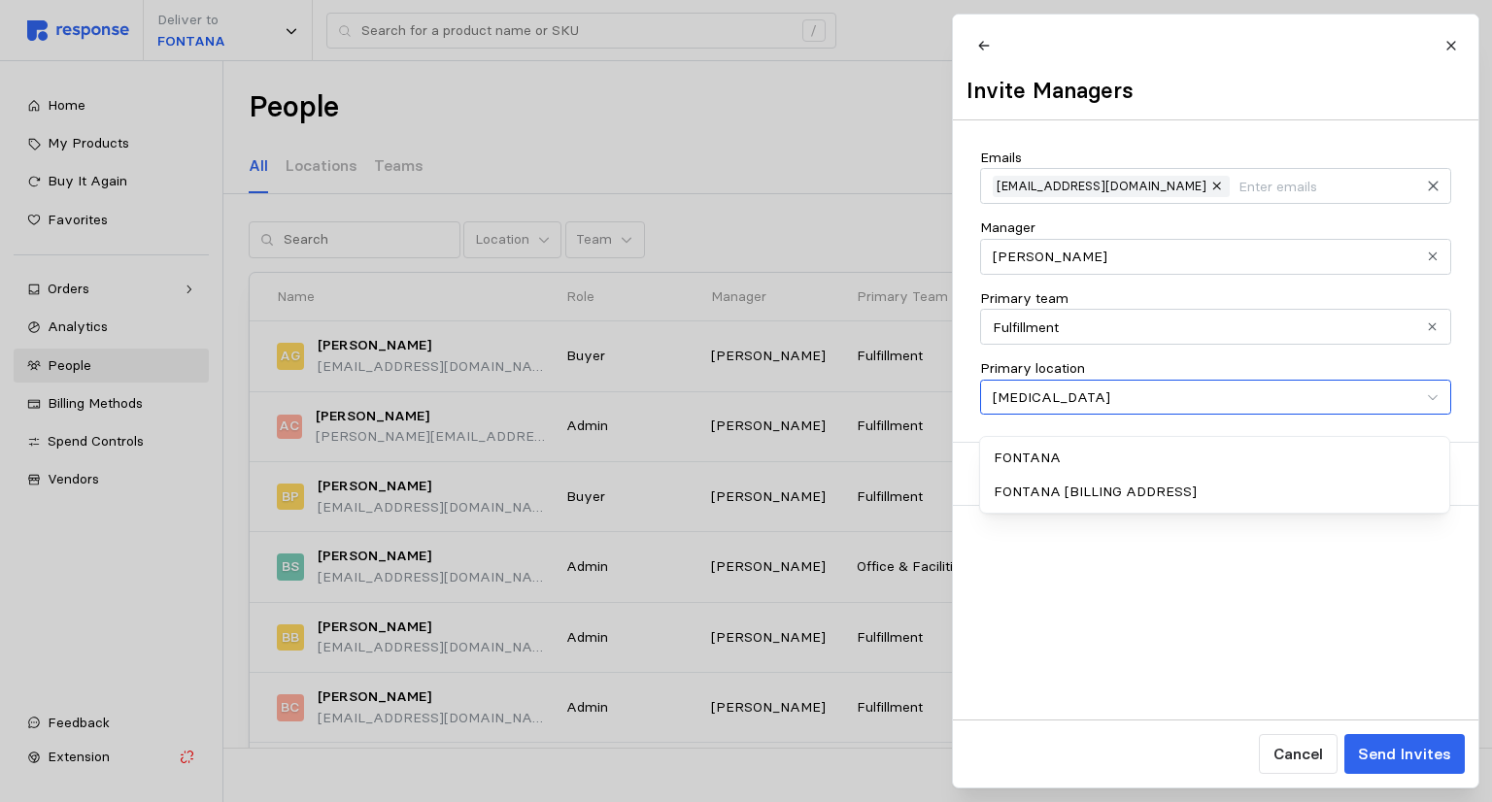
click at [744, 452] on div "FONTANA" at bounding box center [1215, 458] width 462 height 35
type input "FONTANA"
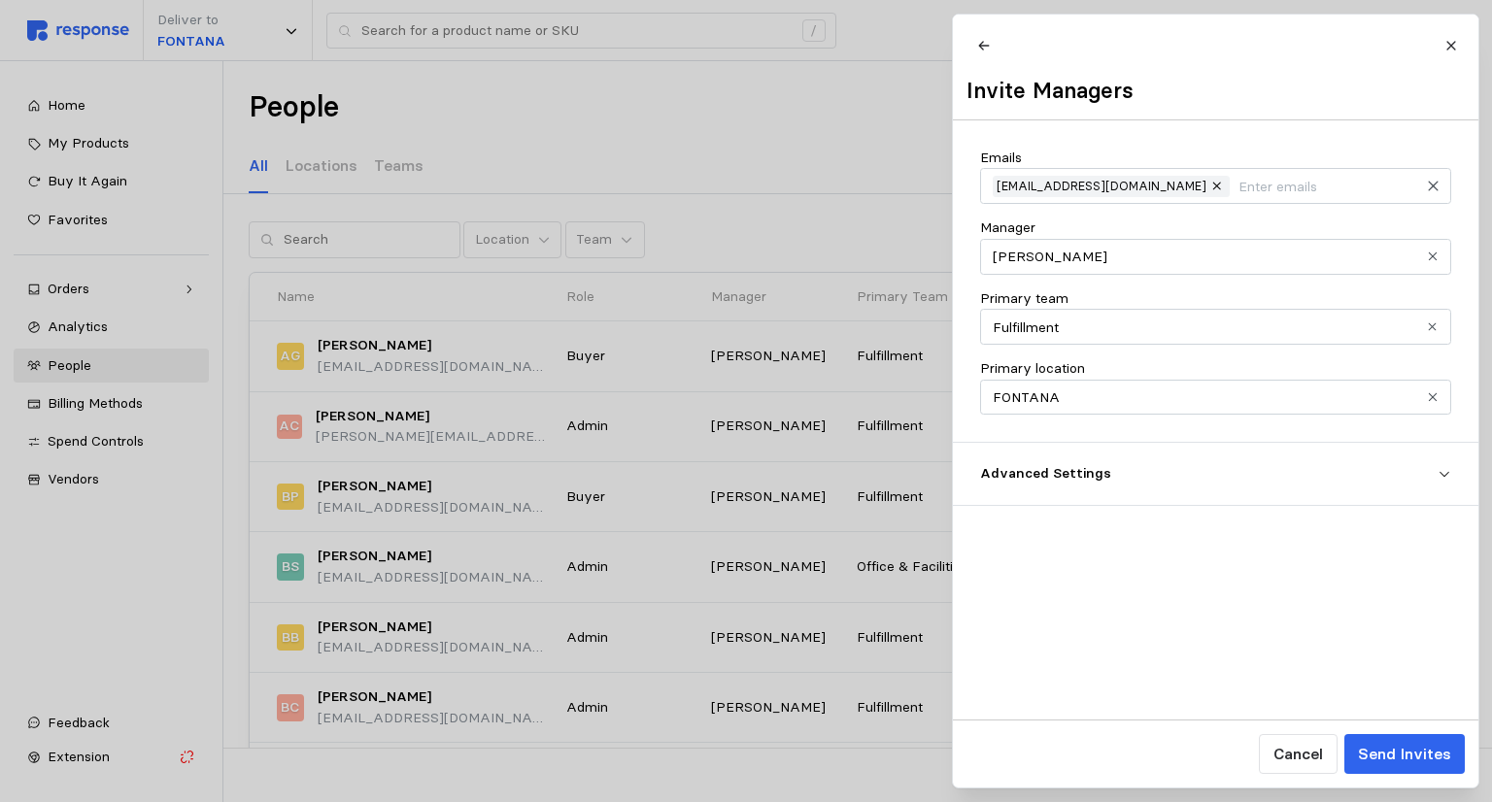
click at [744, 547] on div "Emails [EMAIL_ADDRESS][DOMAIN_NAME] Manager [PERSON_NAME] Primary team Fulfillm…" at bounding box center [1216, 419] width 526 height 599
click at [744, 759] on p "Send Invites" at bounding box center [1403, 754] width 93 height 24
click at [744, 132] on div at bounding box center [746, 401] width 1492 height 802
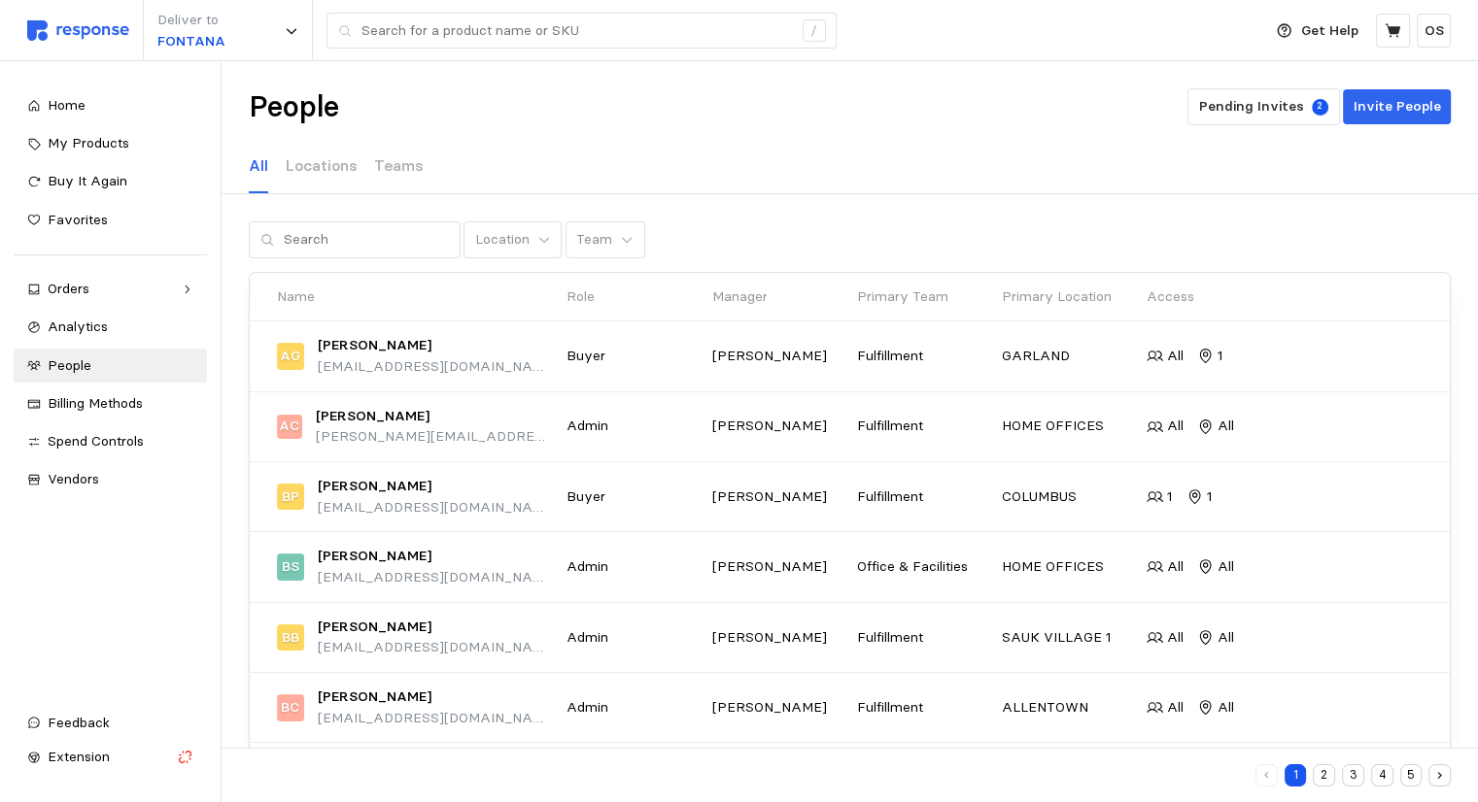
click at [744, 767] on div "1 2 3 4 5" at bounding box center [850, 776] width 1202 height 26
